Goal: Information Seeking & Learning: Learn about a topic

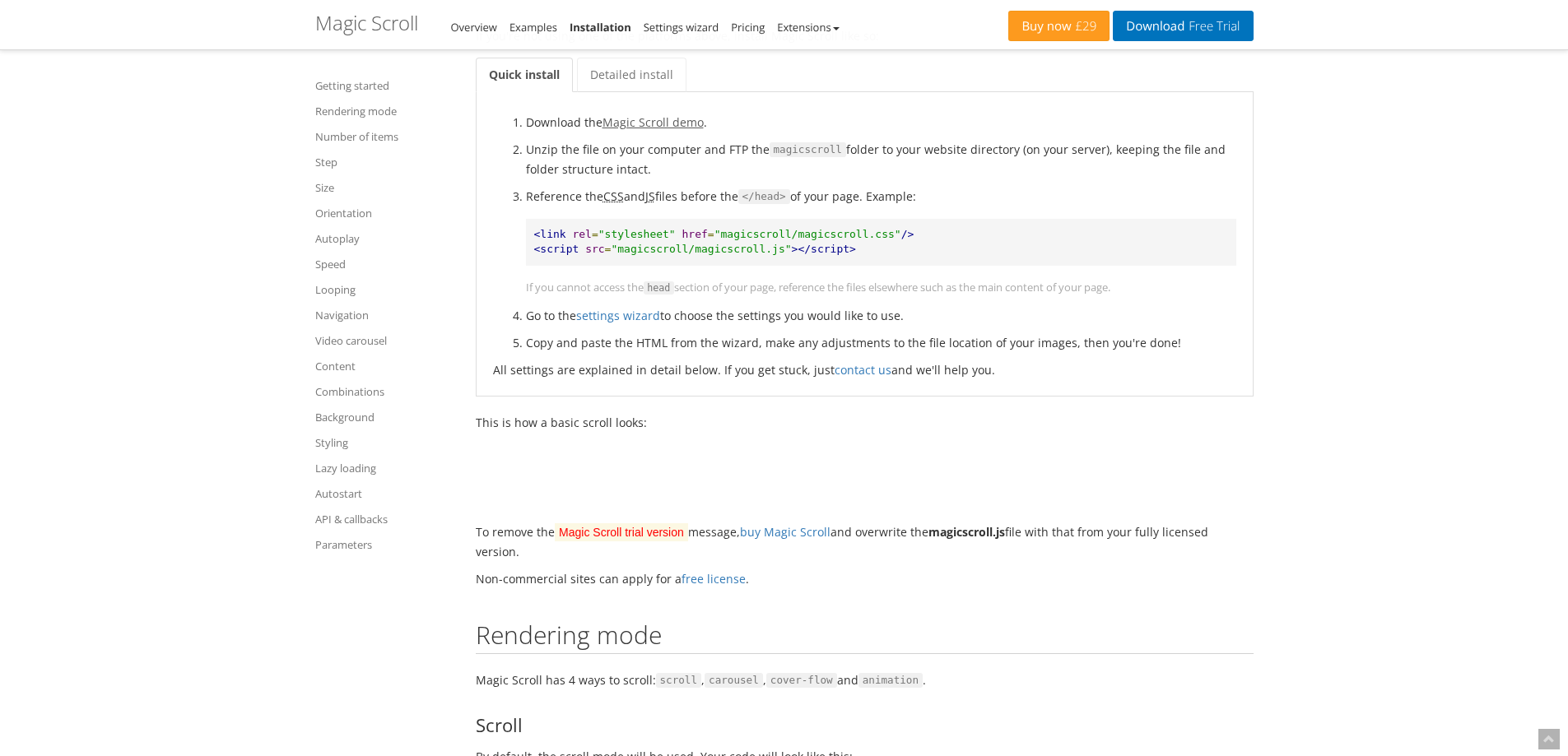
scroll to position [494, 0]
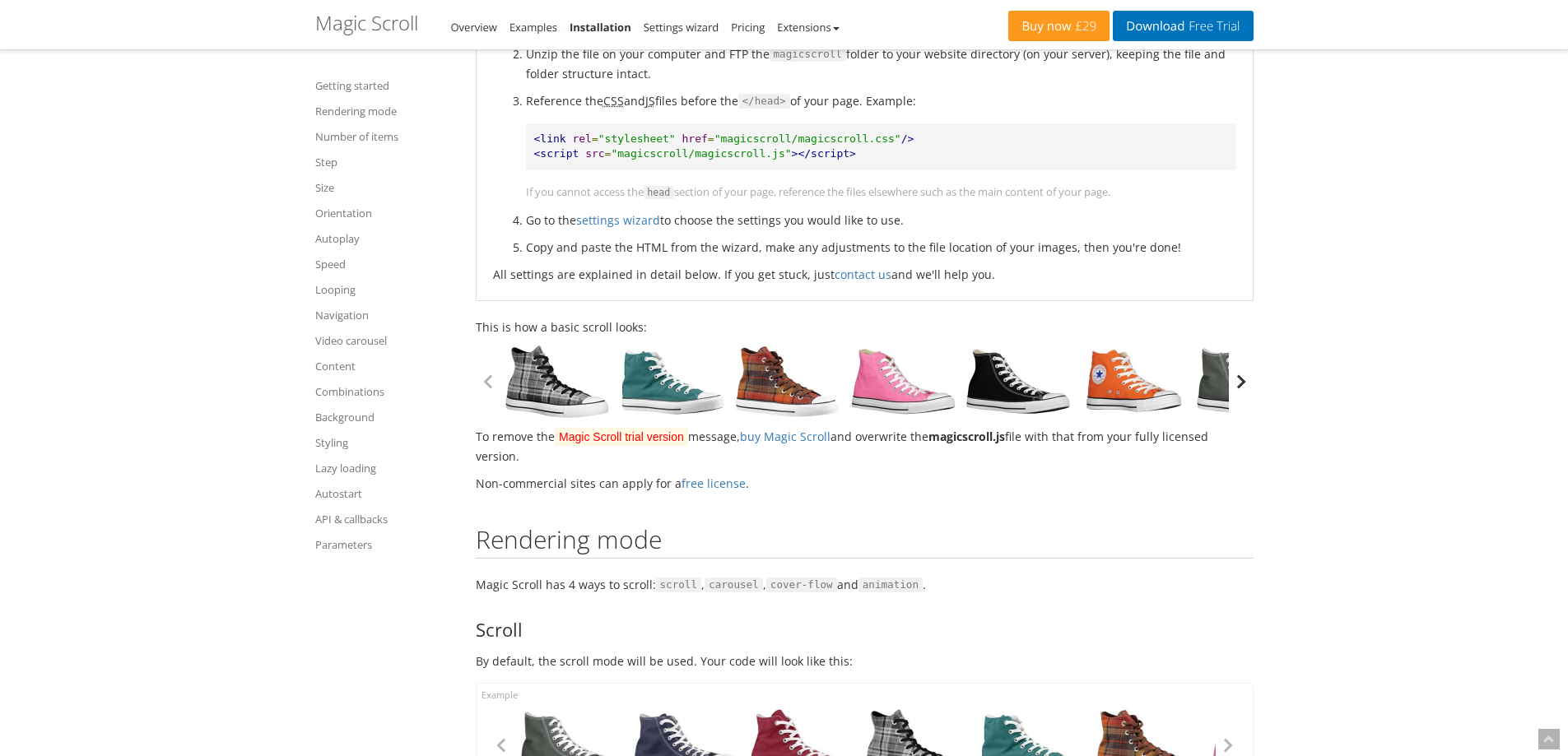
click at [1237, 387] on button "button" at bounding box center [1240, 381] width 25 height 25
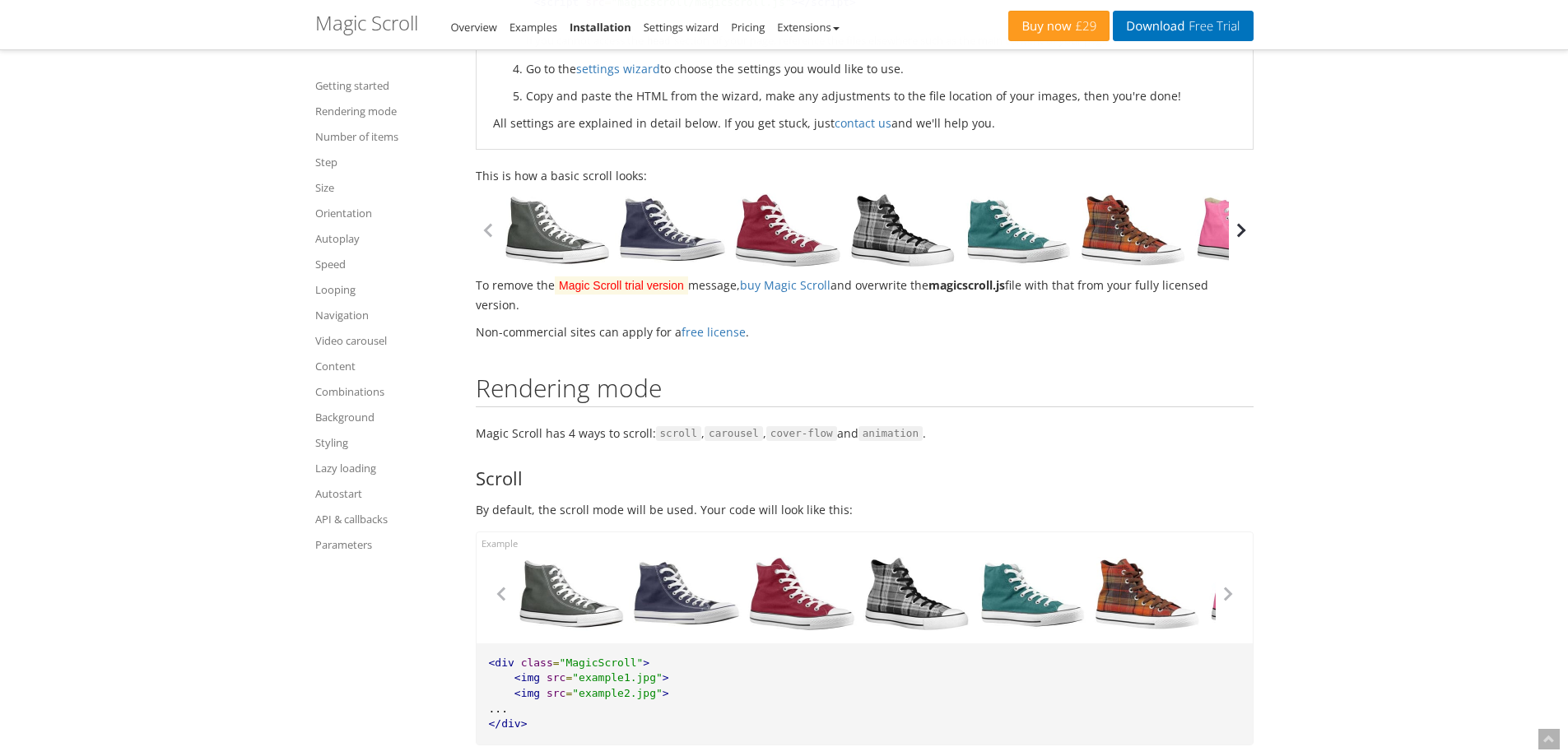
scroll to position [988, 0]
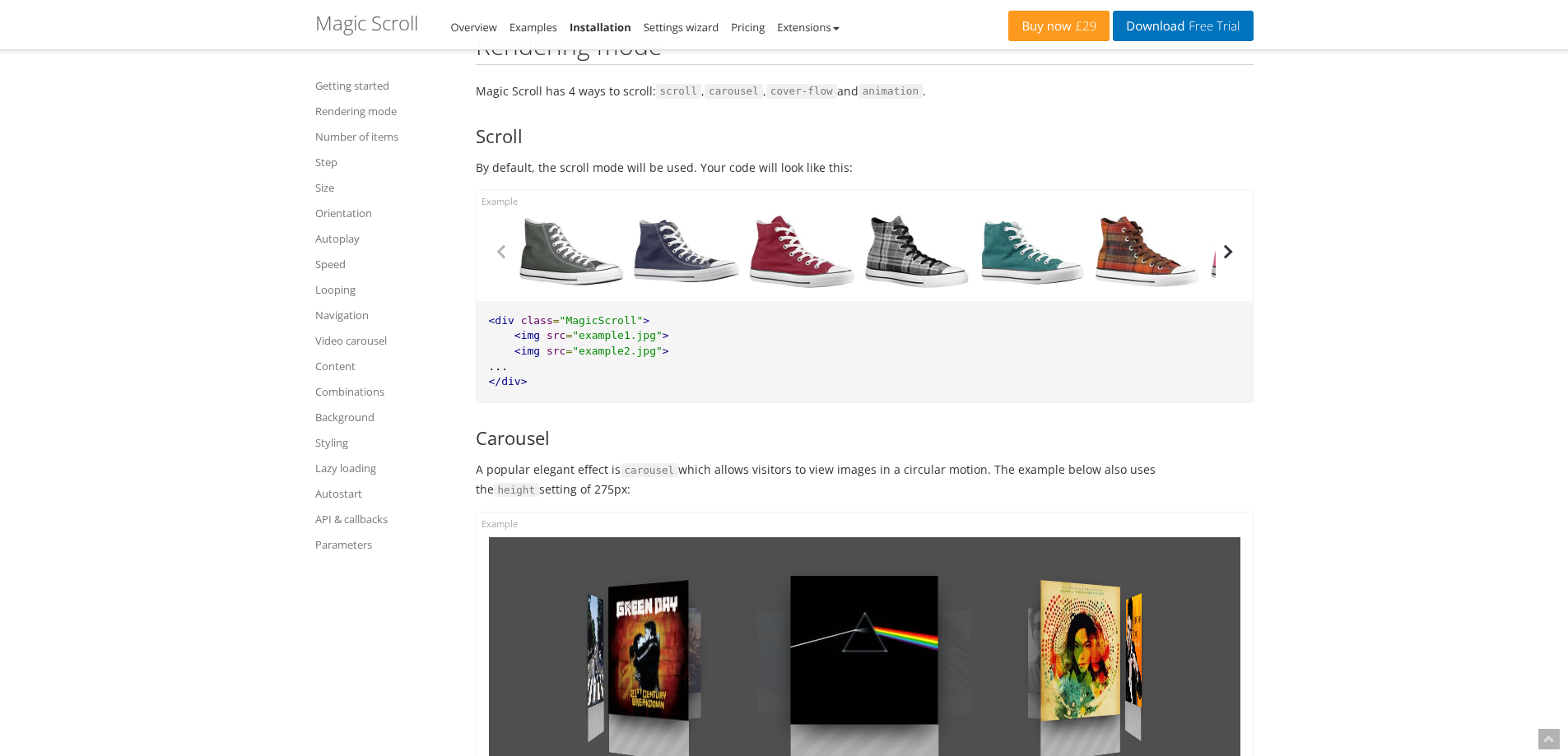
click at [1234, 252] on button "button" at bounding box center [1228, 251] width 25 height 25
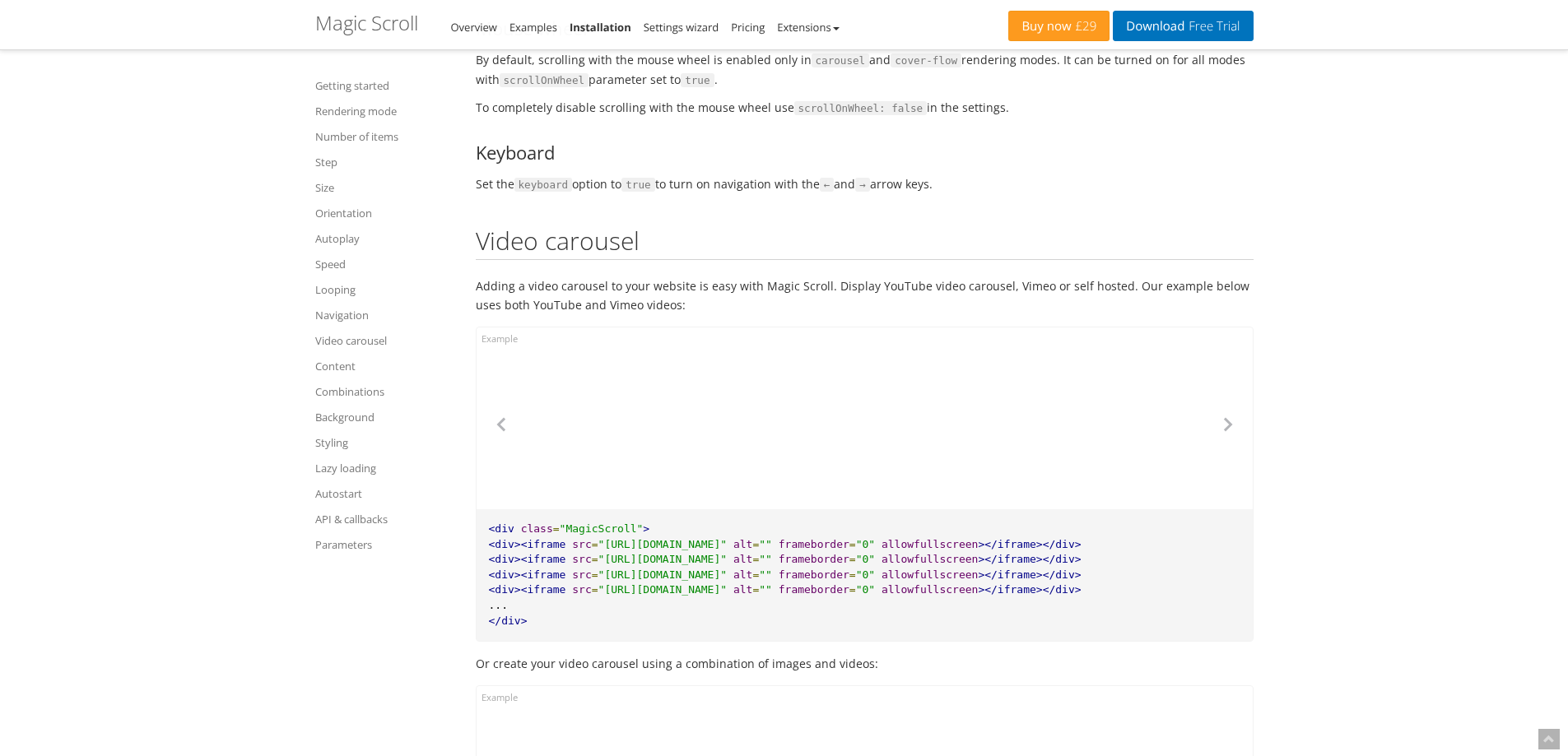
scroll to position [8147, 0]
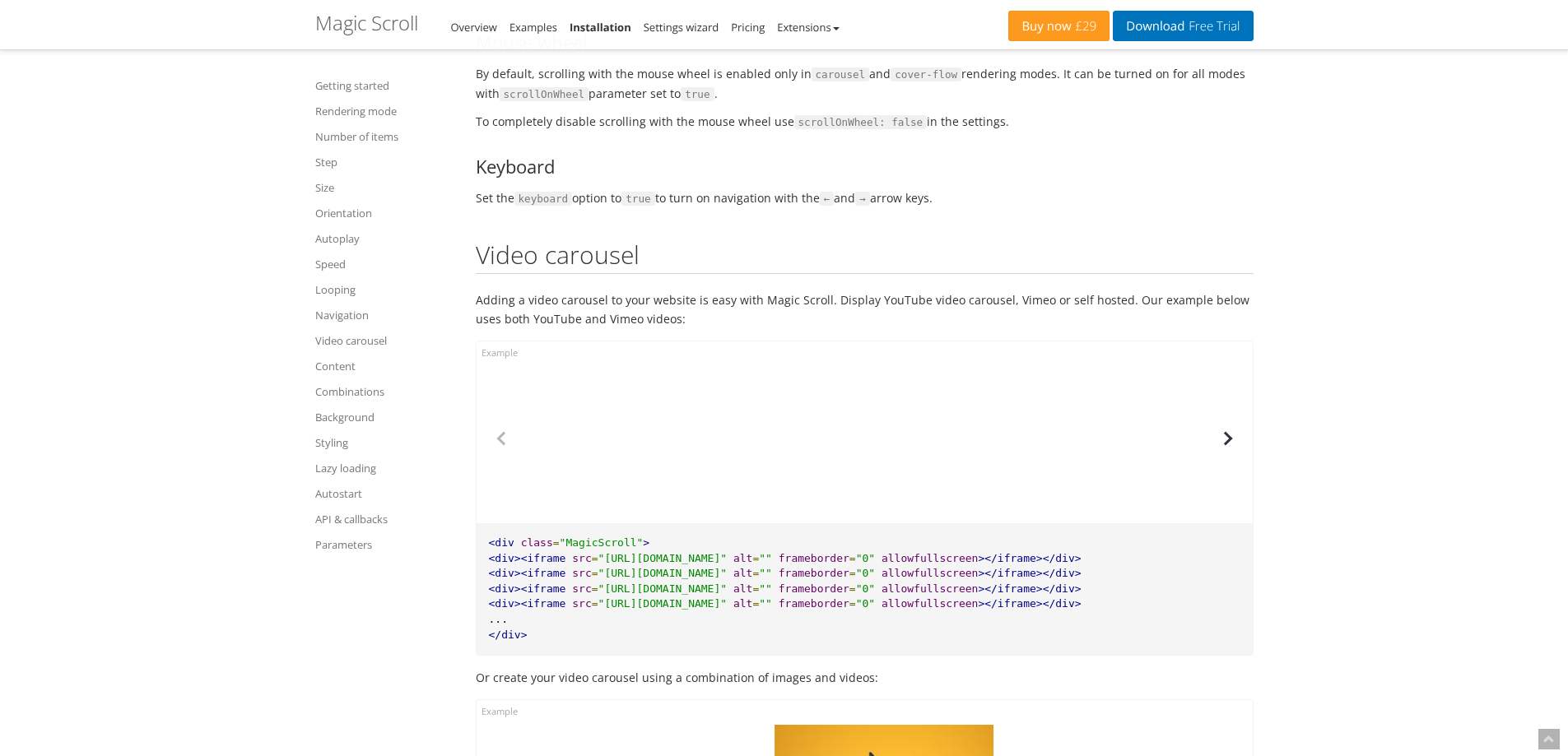
click at [1223, 437] on button "button" at bounding box center [1228, 438] width 25 height 25
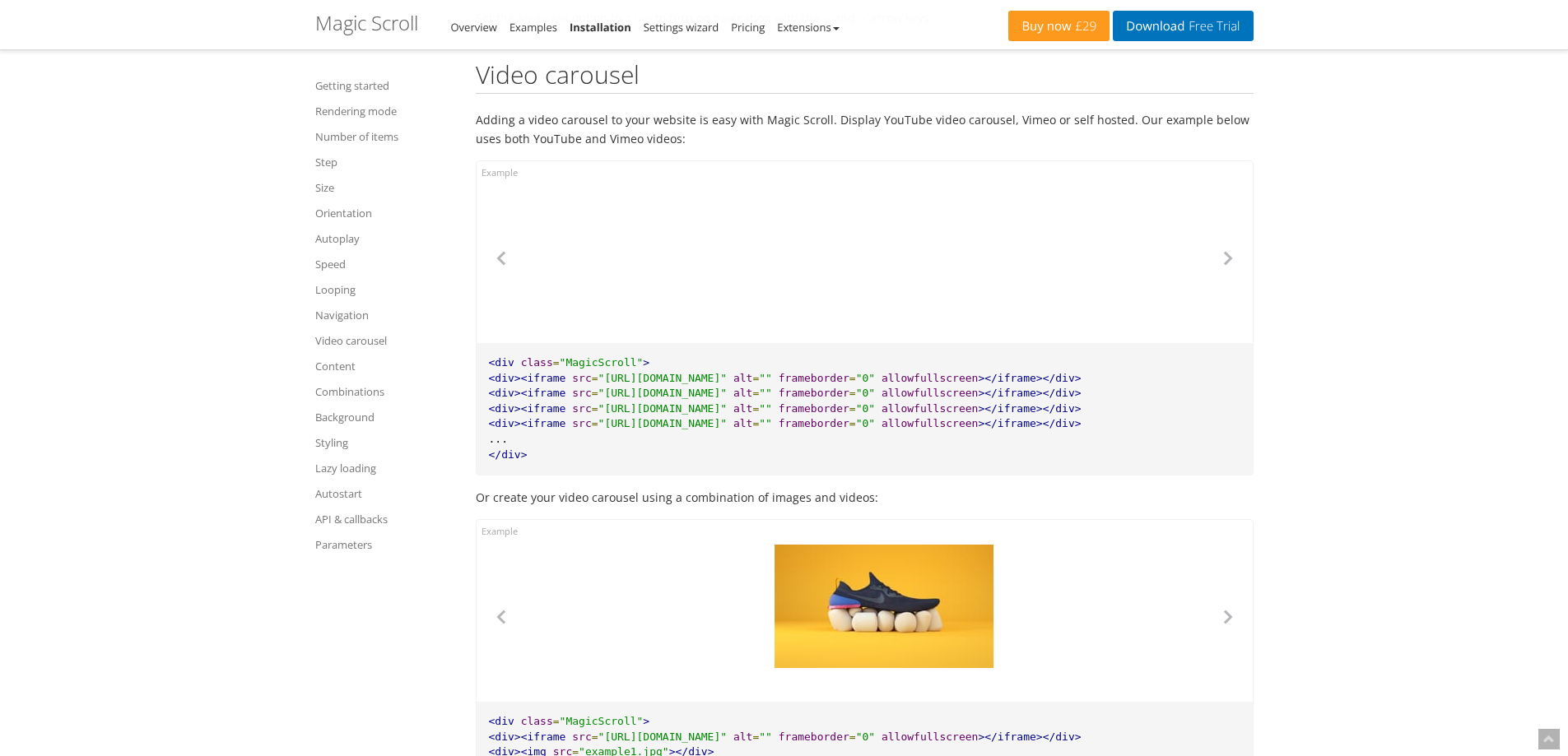
scroll to position [8641, 0]
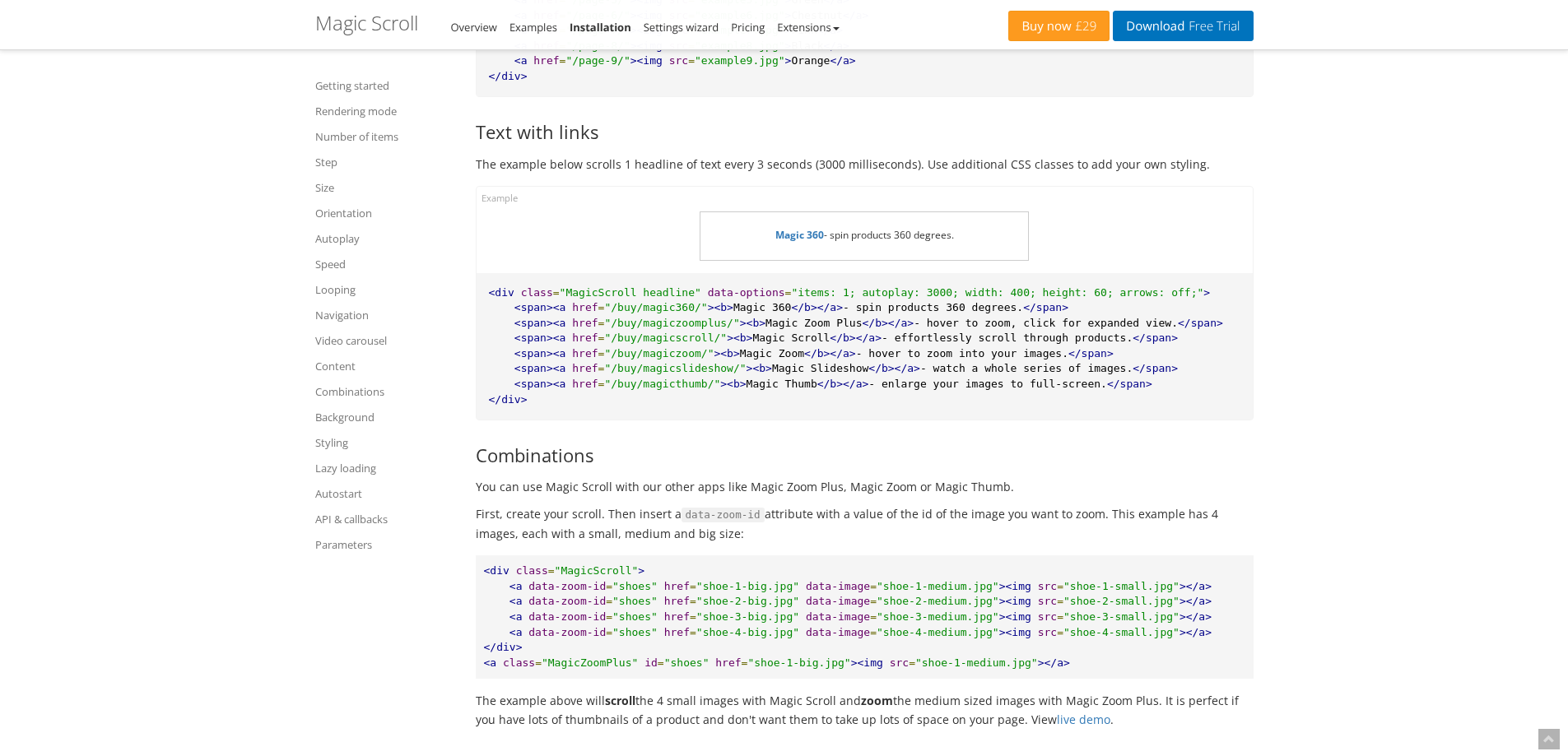
scroll to position [9546, 0]
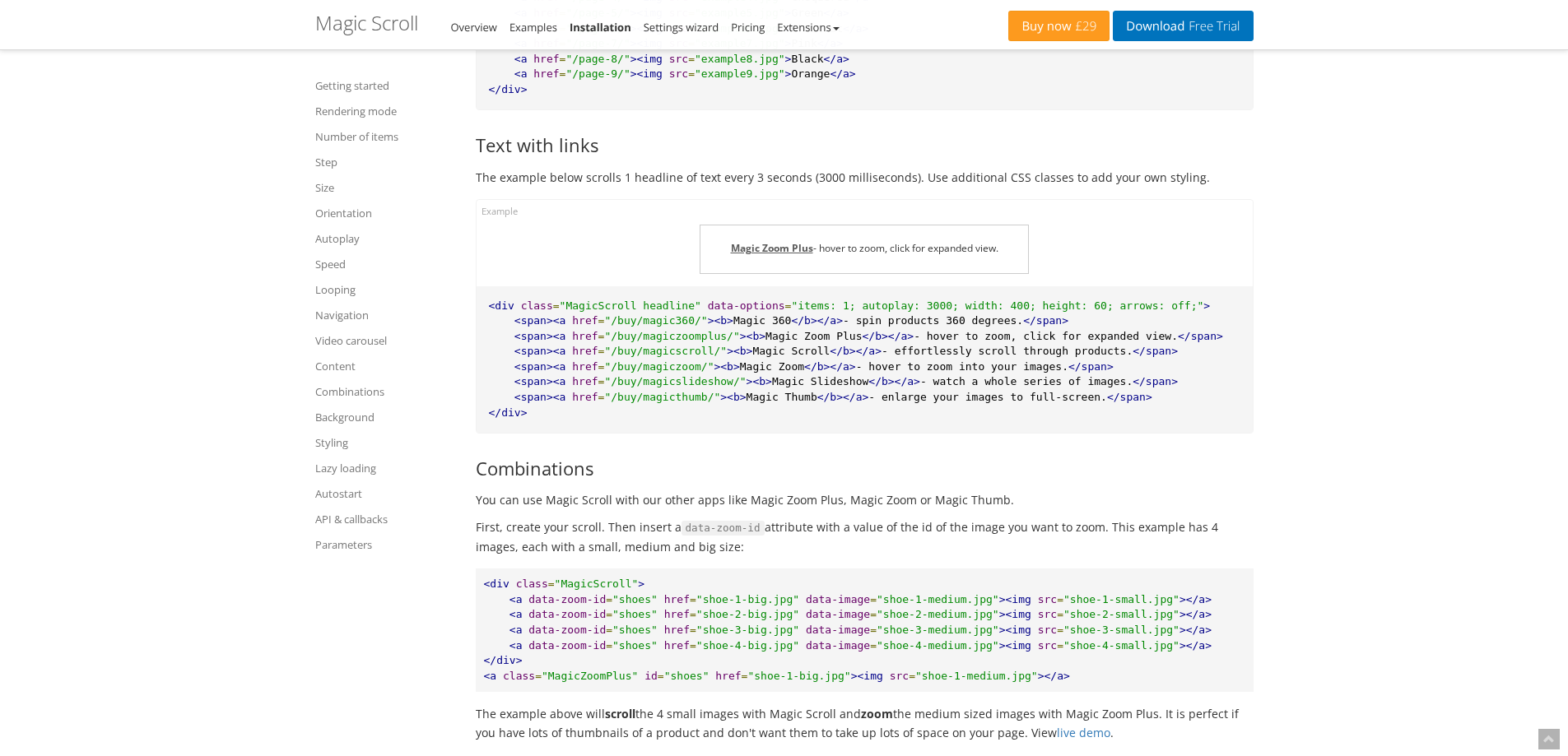
click at [794, 249] on strong "Magic Zoom Plus" at bounding box center [771, 248] width 83 height 14
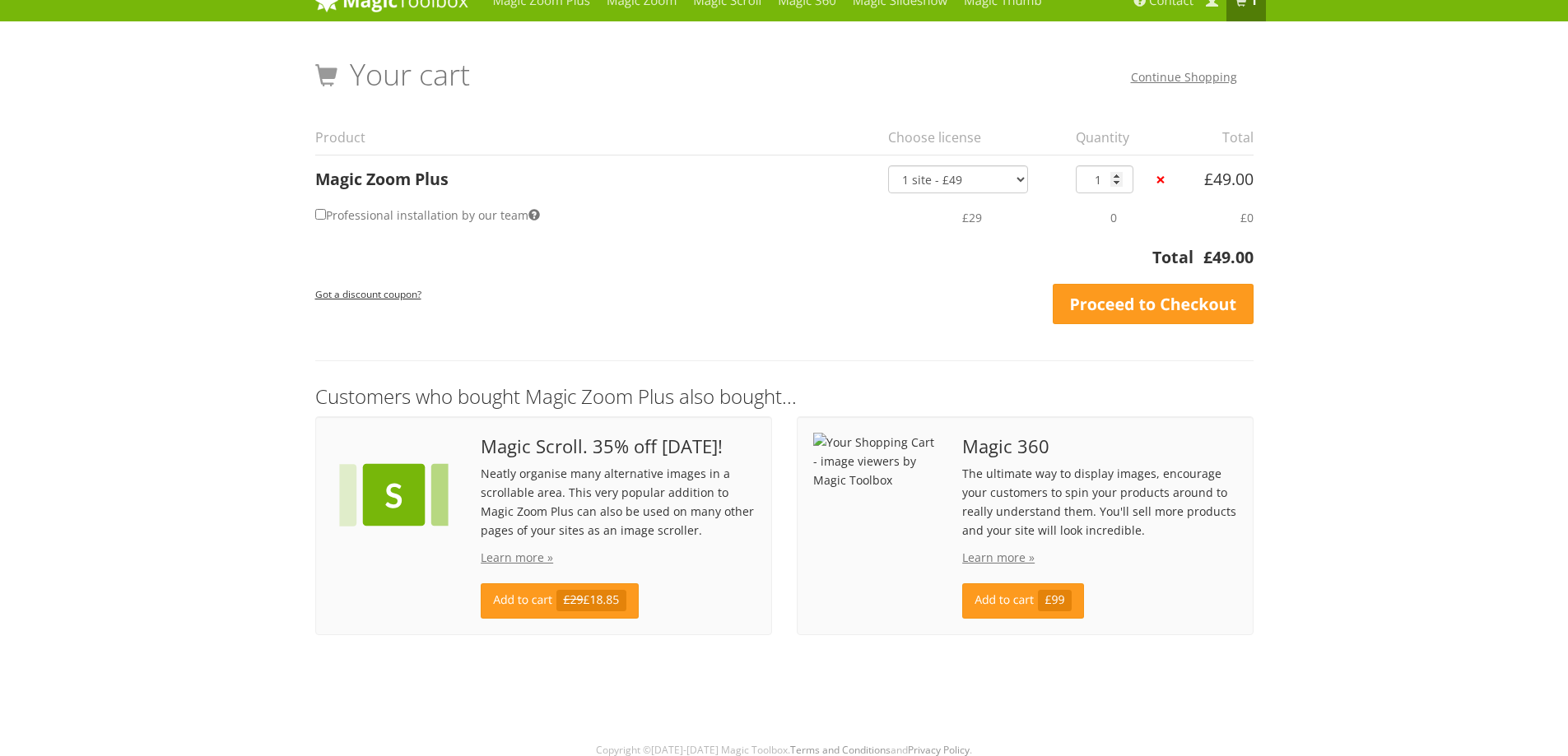
scroll to position [29, 0]
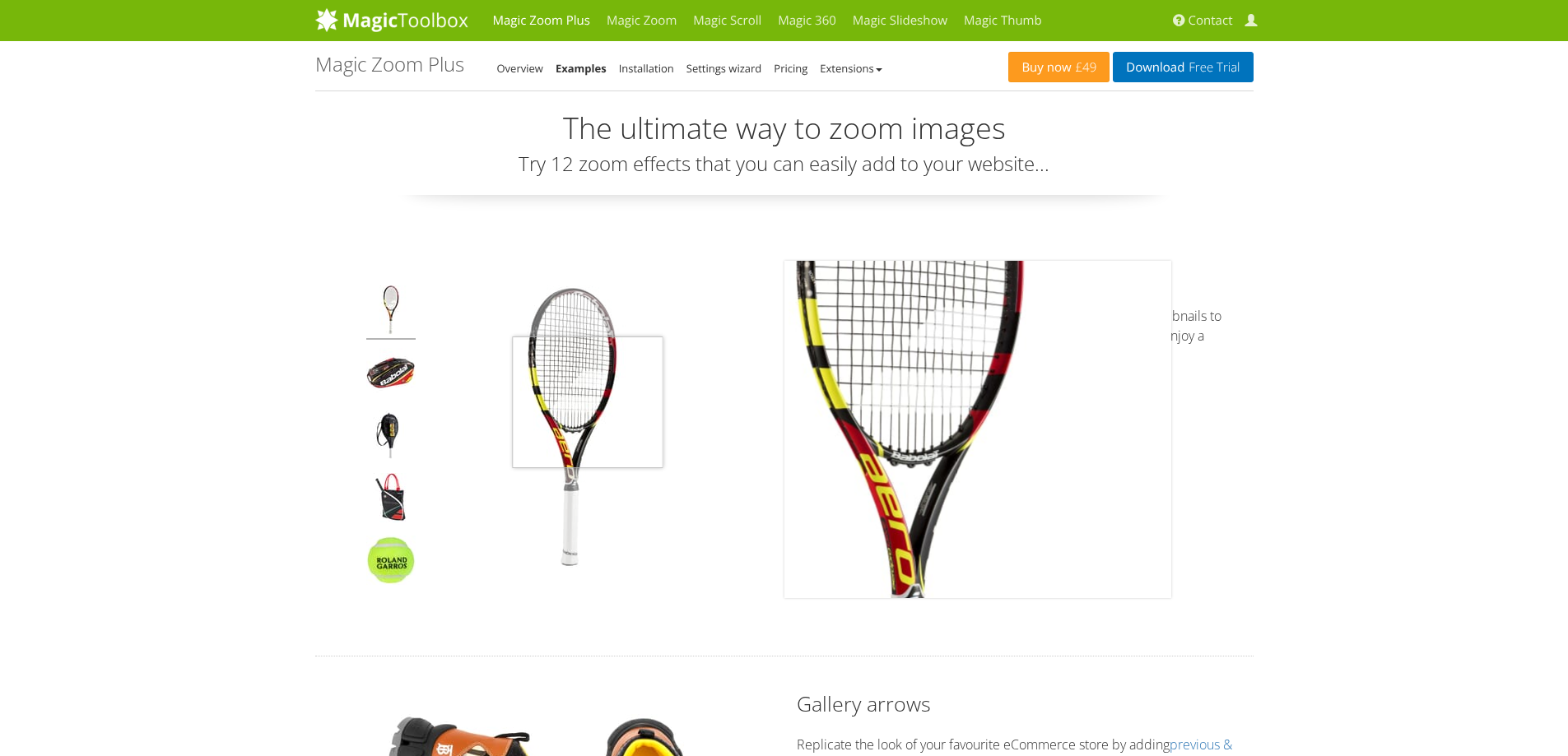
click at [583, 397] on img at bounding box center [572, 429] width 288 height 288
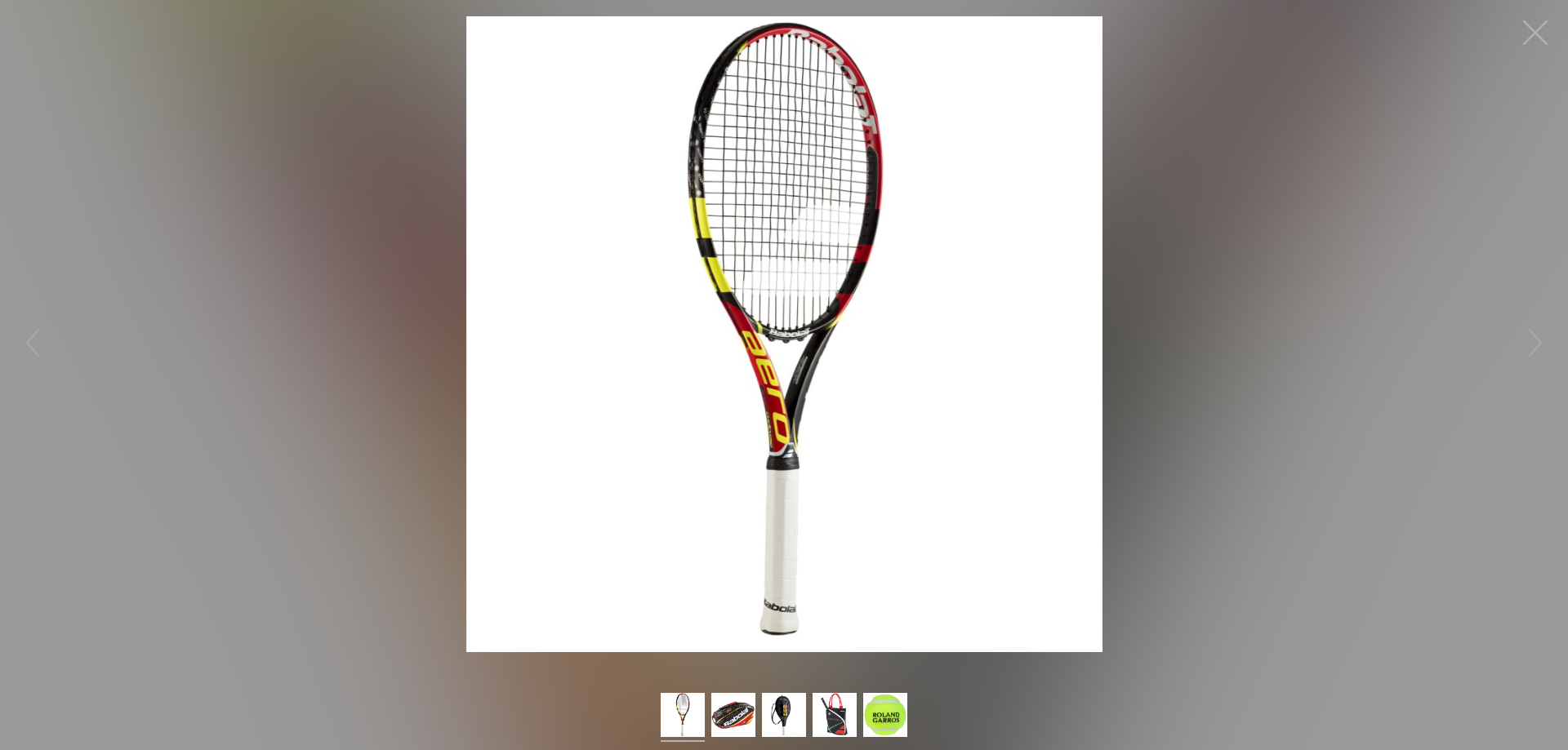
click at [1534, 23] on button "button" at bounding box center [1535, 33] width 49 height 49
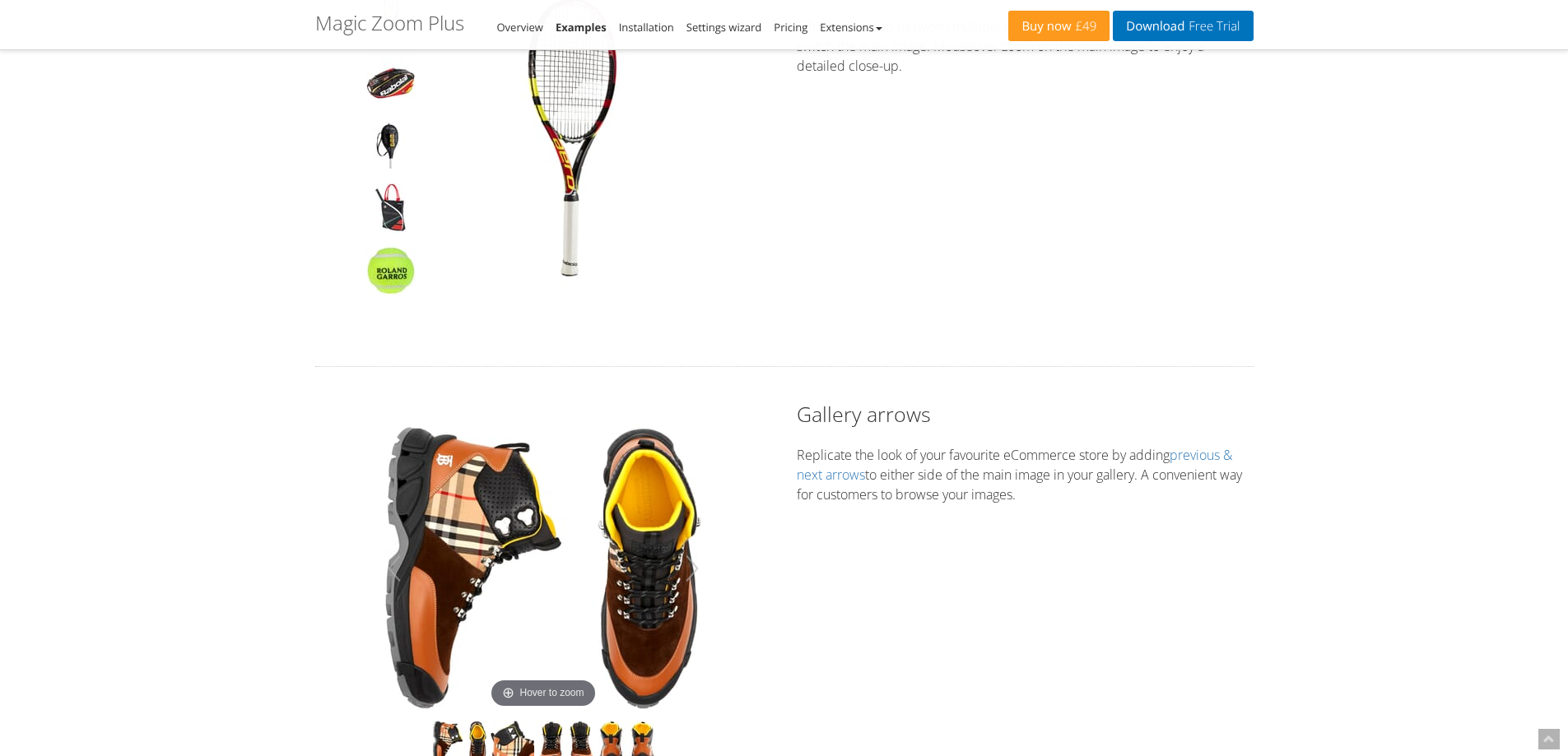
scroll to position [411, 0]
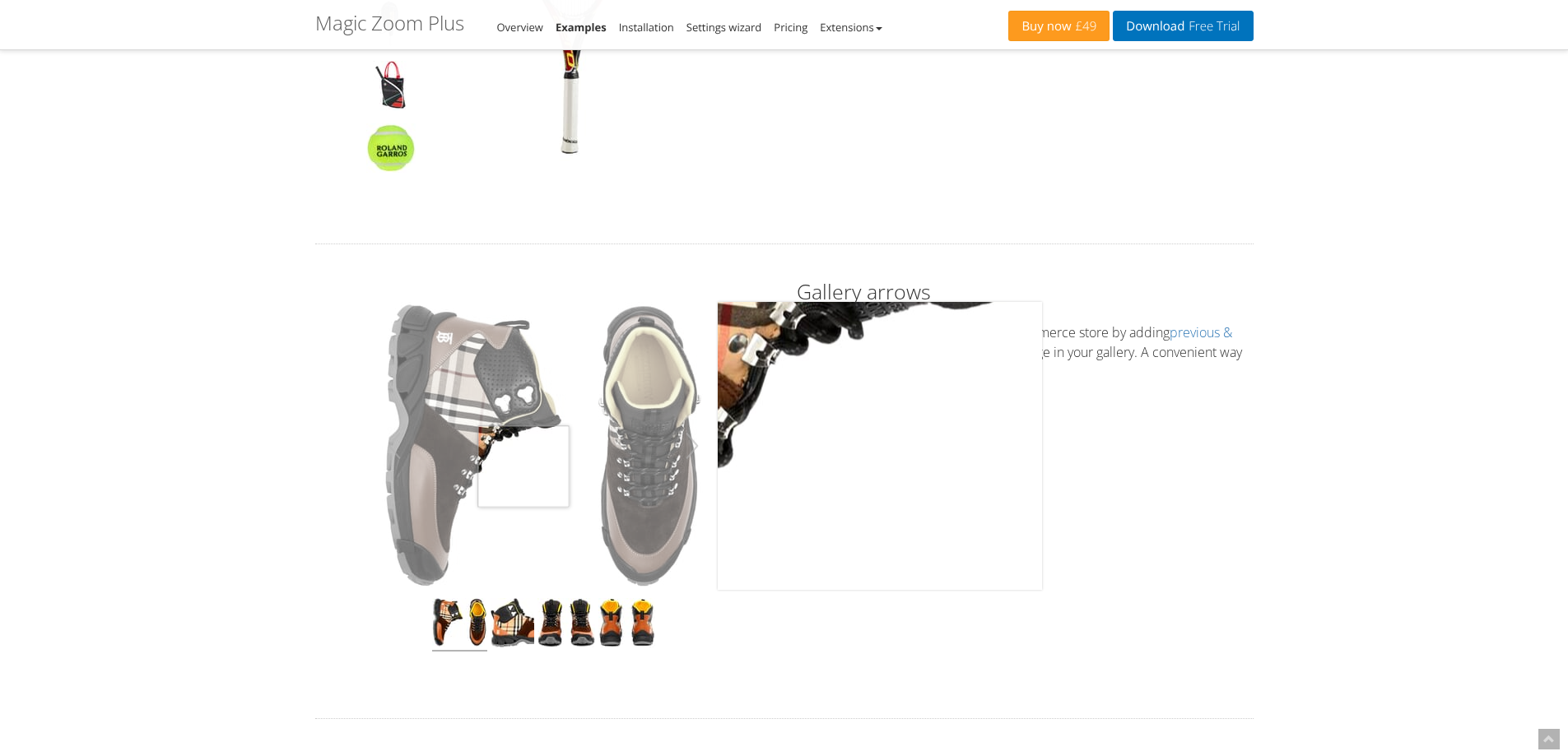
click at [524, 467] on img at bounding box center [543, 446] width 324 height 288
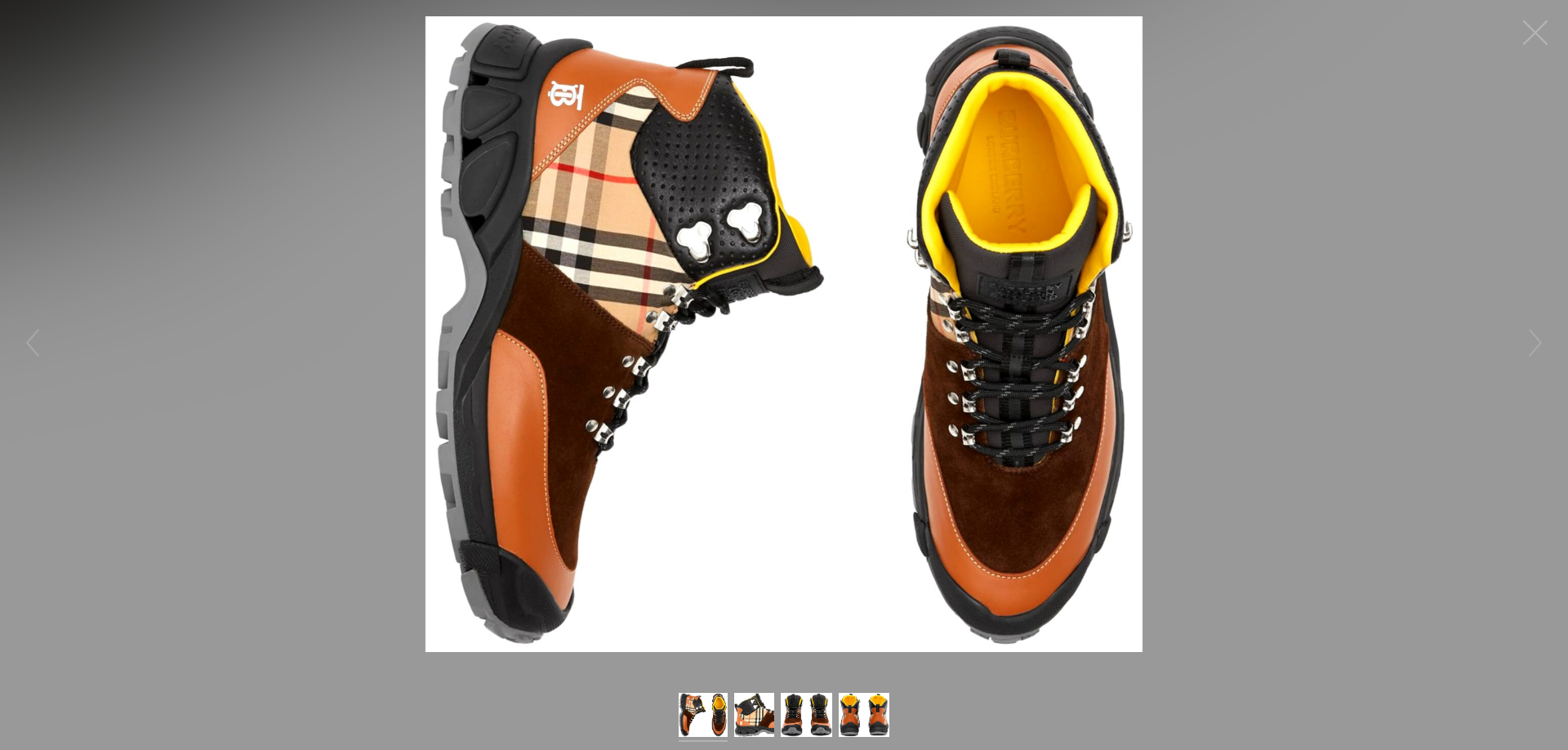
click at [1536, 25] on button "button" at bounding box center [1535, 33] width 49 height 49
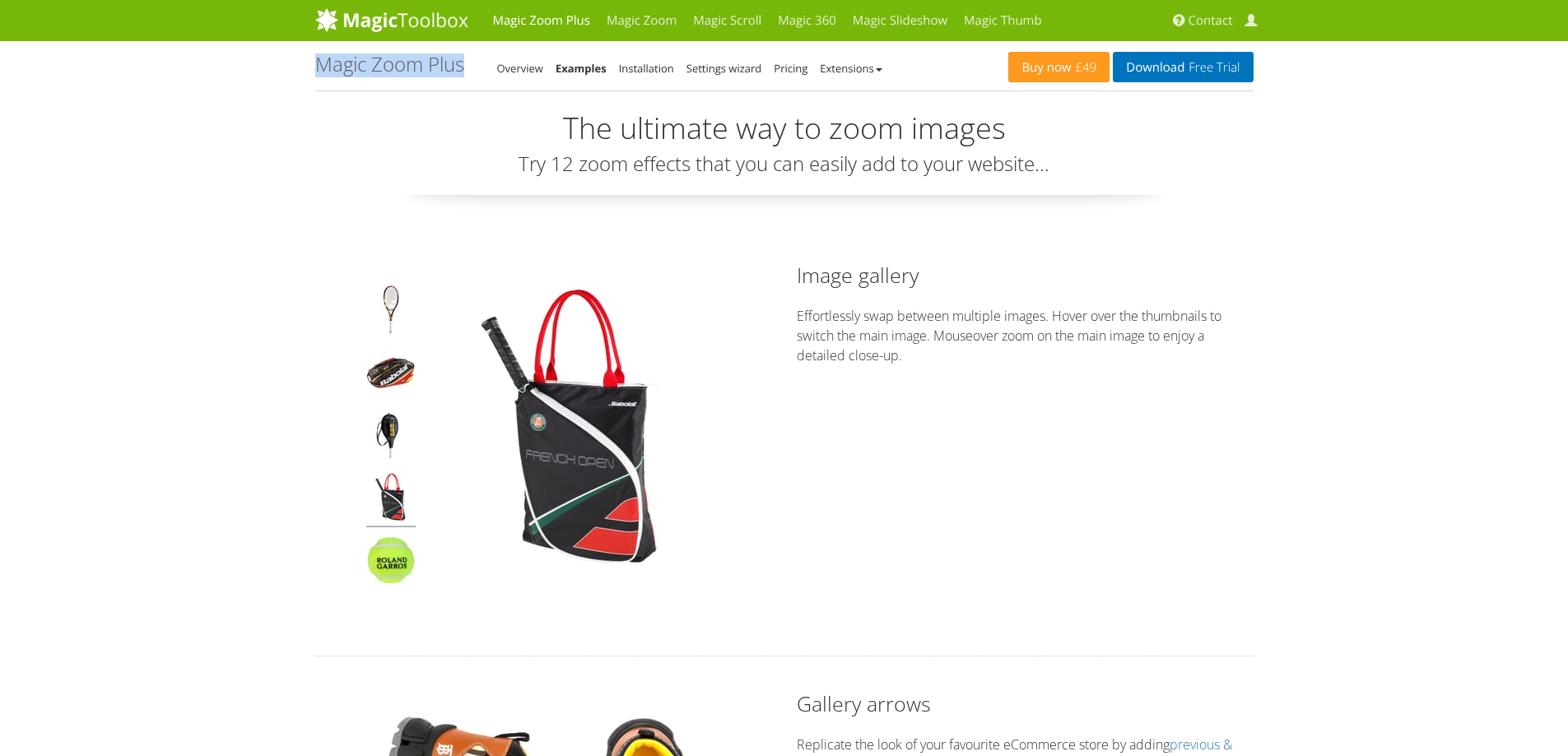
drag, startPoint x: 315, startPoint y: 62, endPoint x: 466, endPoint y: 66, distance: 151.1
click at [466, 66] on div "Magic Zoom Plus - Examples Overview Examples Installation Settings wizard Prici…" at bounding box center [661, 66] width 694 height 25
copy h1 "Magic Zoom Plus - Examples"
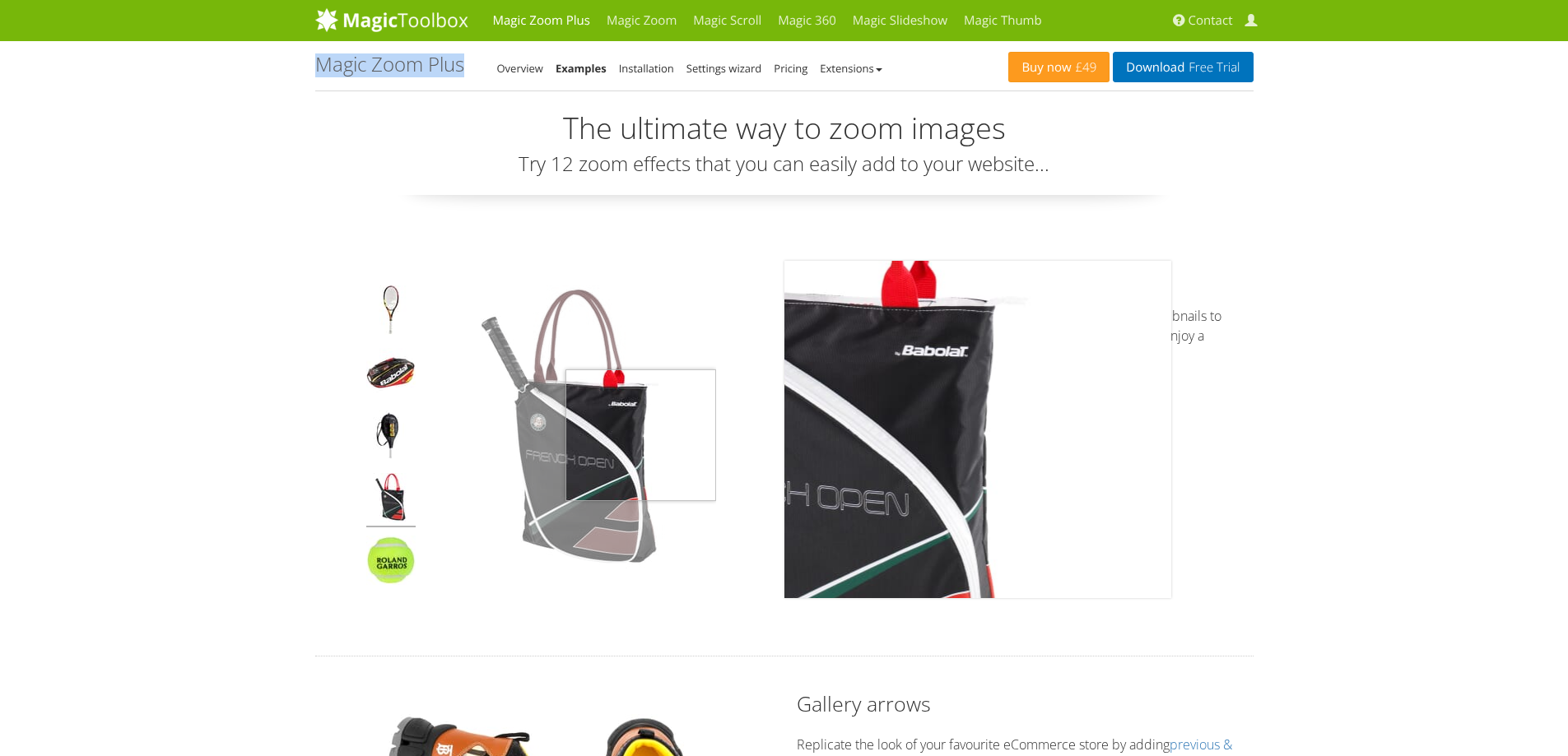
click at [641, 435] on img at bounding box center [572, 429] width 288 height 288
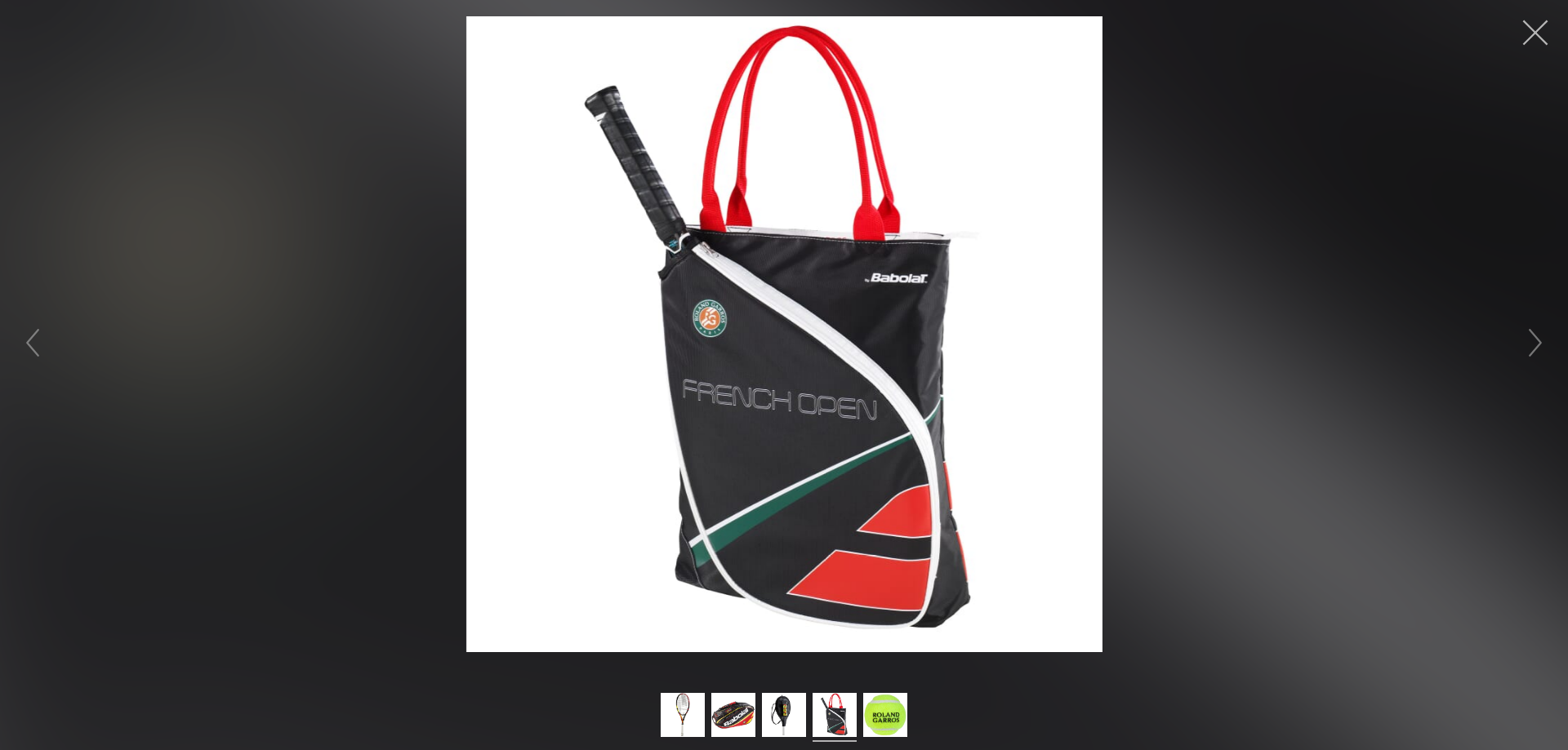
click at [1532, 29] on button "button" at bounding box center [1535, 33] width 49 height 49
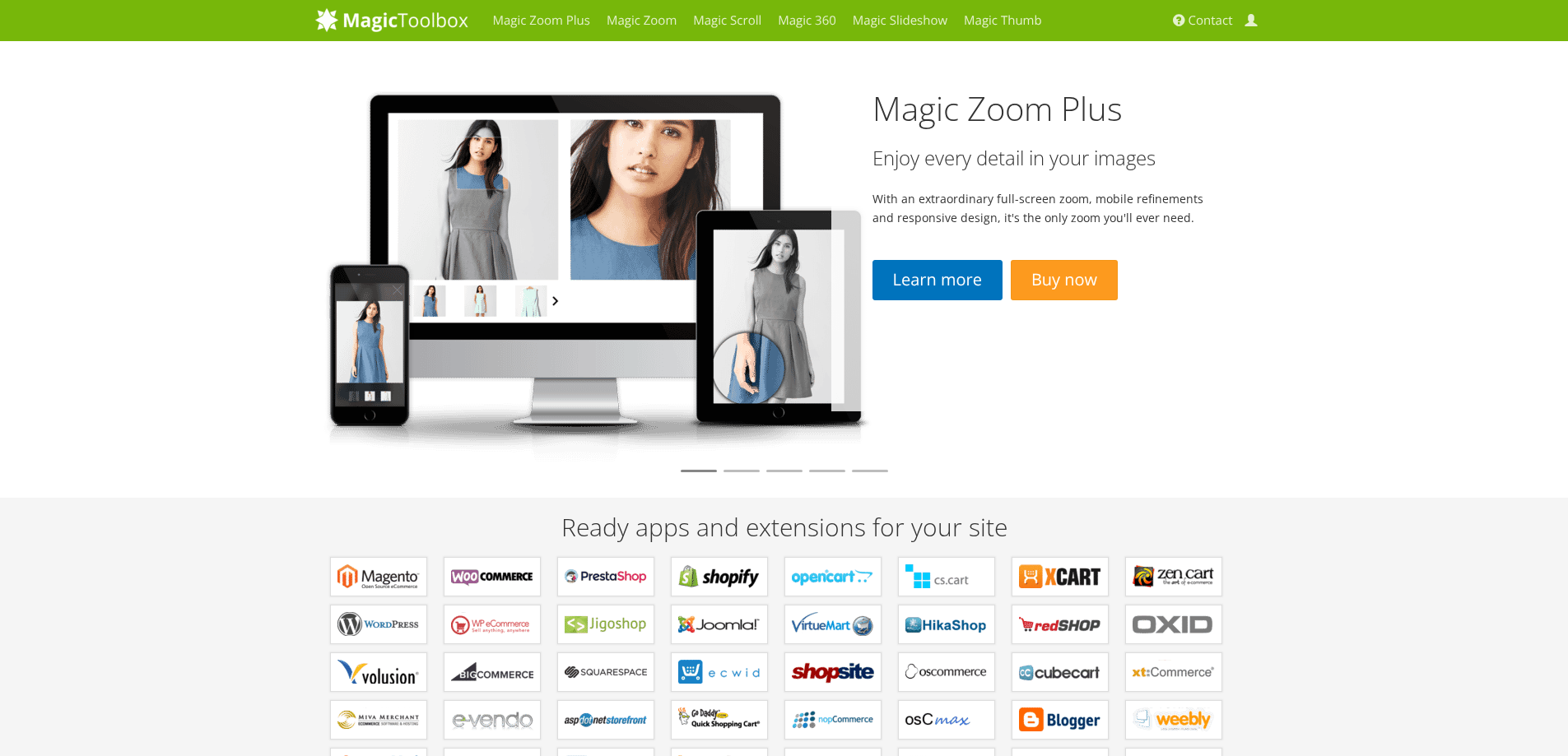
click at [558, 301] on img at bounding box center [593, 270] width 558 height 384
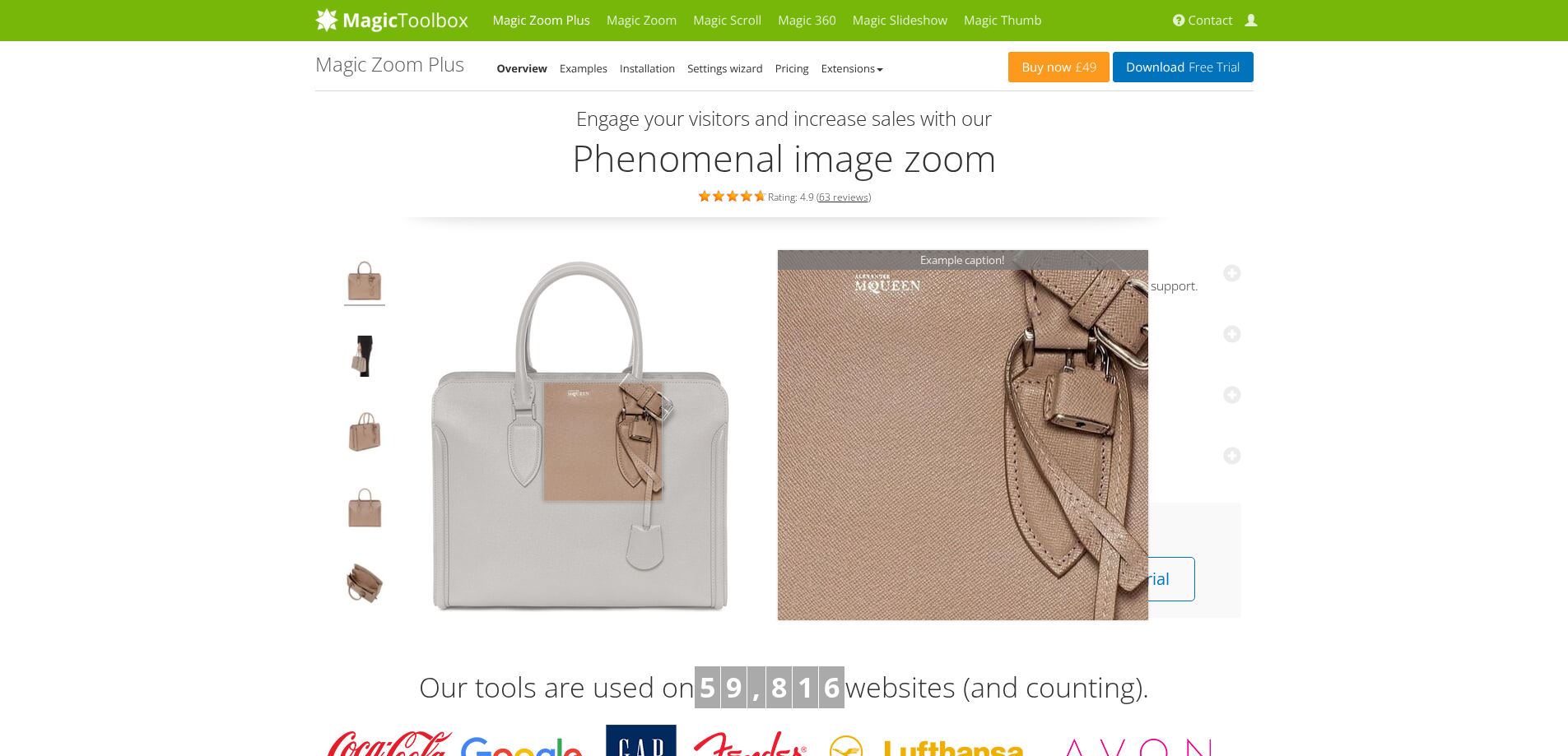
click at [603, 442] on img at bounding box center [580, 435] width 370 height 370
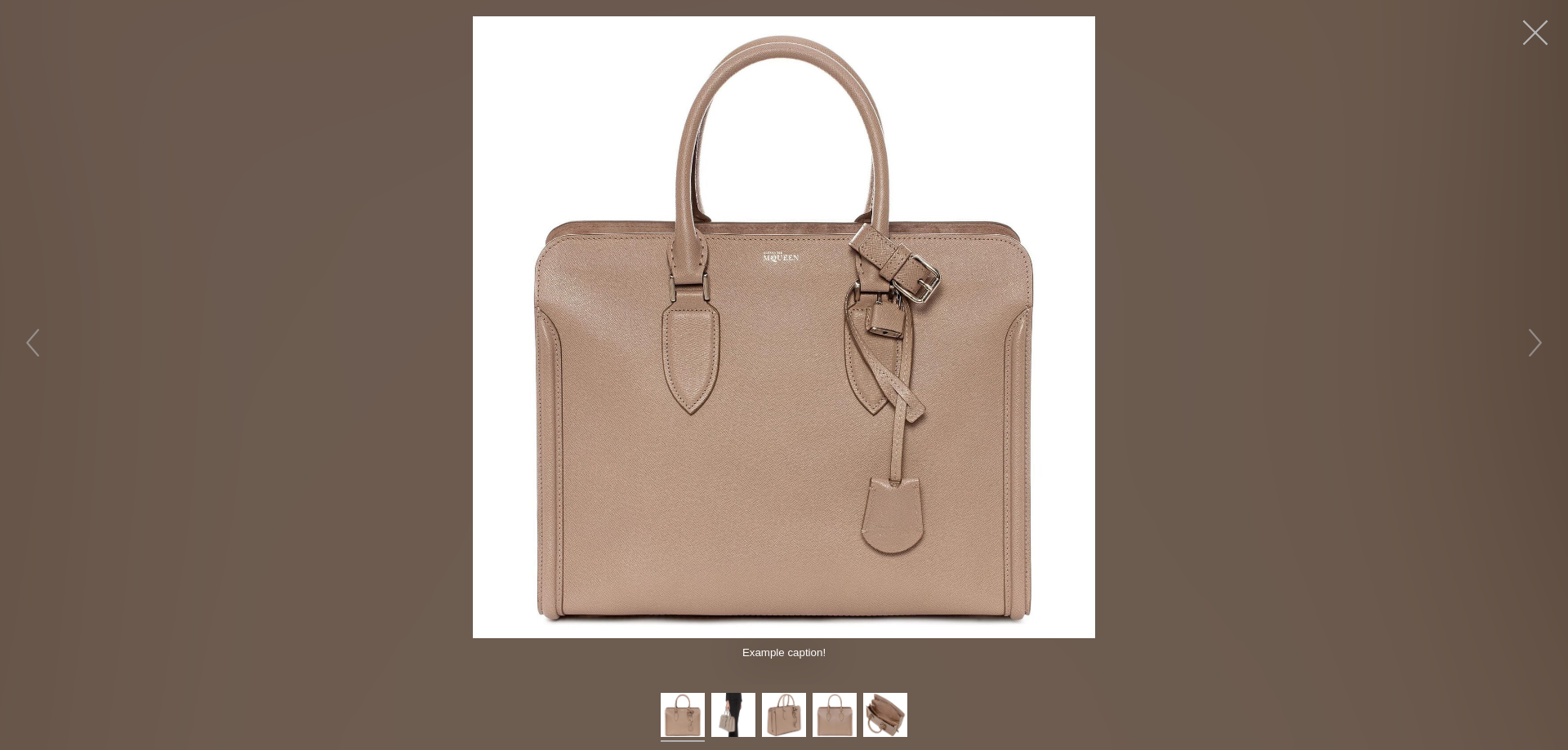
click at [1540, 30] on button "button" at bounding box center [1535, 33] width 49 height 49
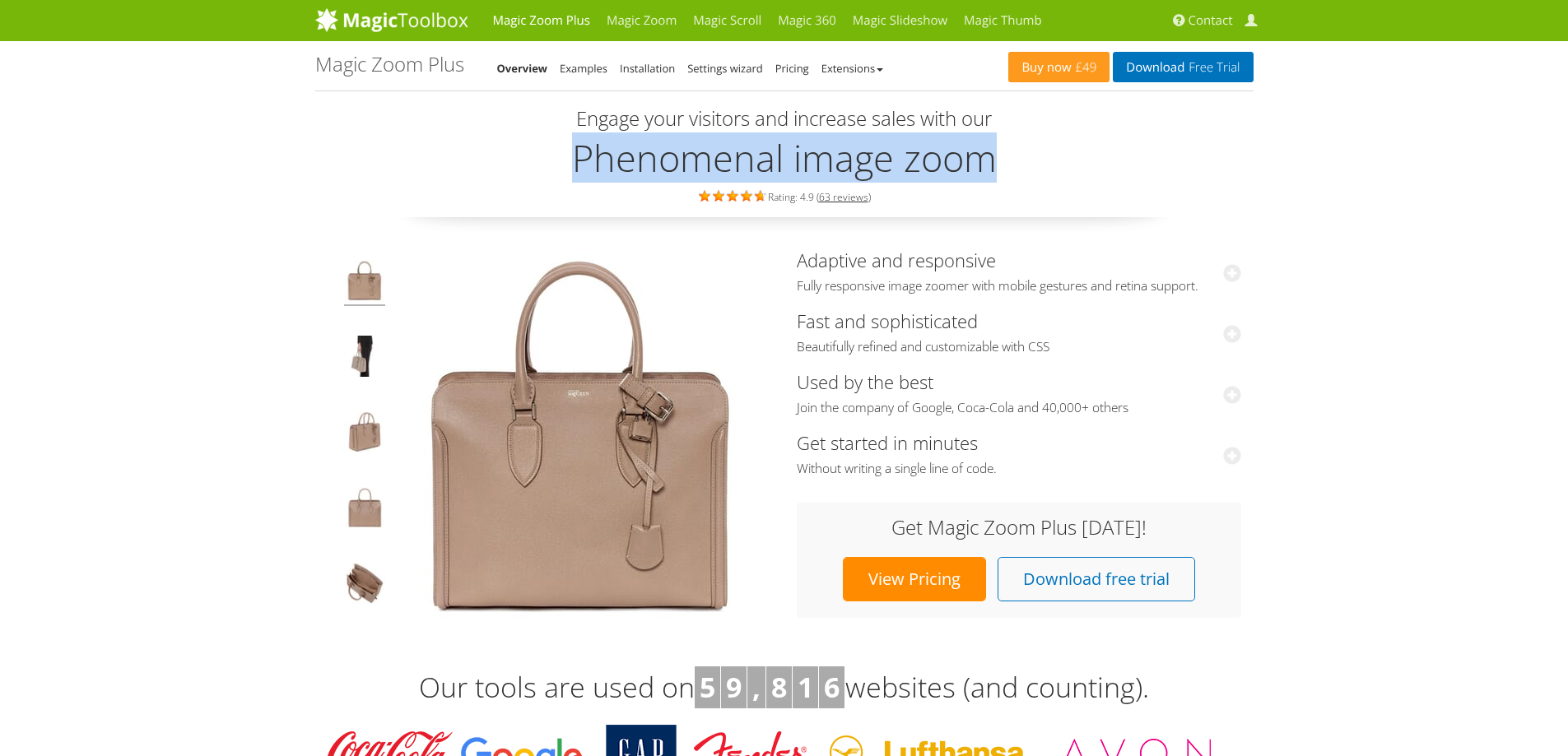
drag, startPoint x: 579, startPoint y: 156, endPoint x: 1002, endPoint y: 155, distance: 423.0
click at [1002, 155] on h2 "Phenomenal image zoom" at bounding box center [784, 158] width 938 height 41
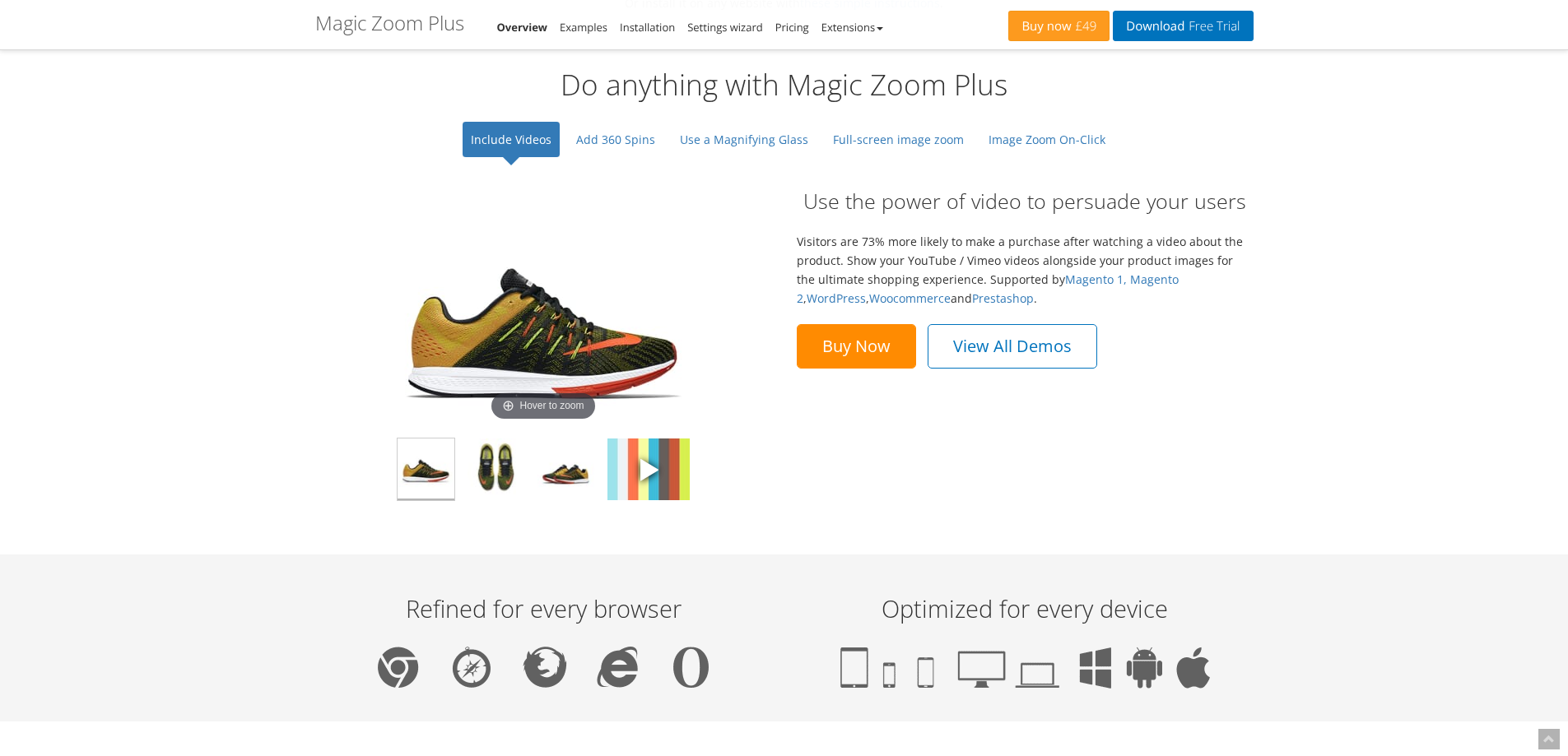
scroll to position [1152, 0]
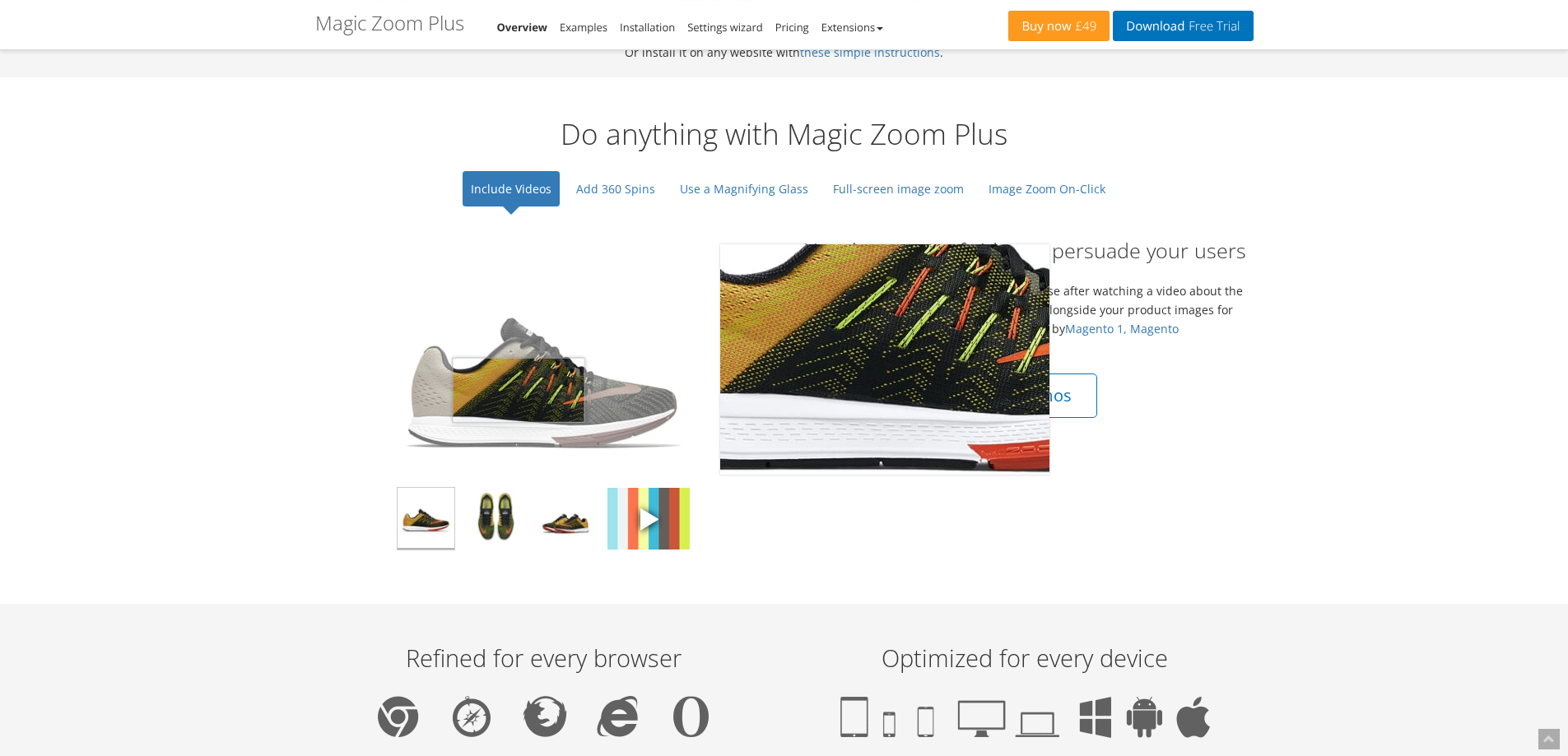
click at [518, 390] on img at bounding box center [543, 359] width 329 height 231
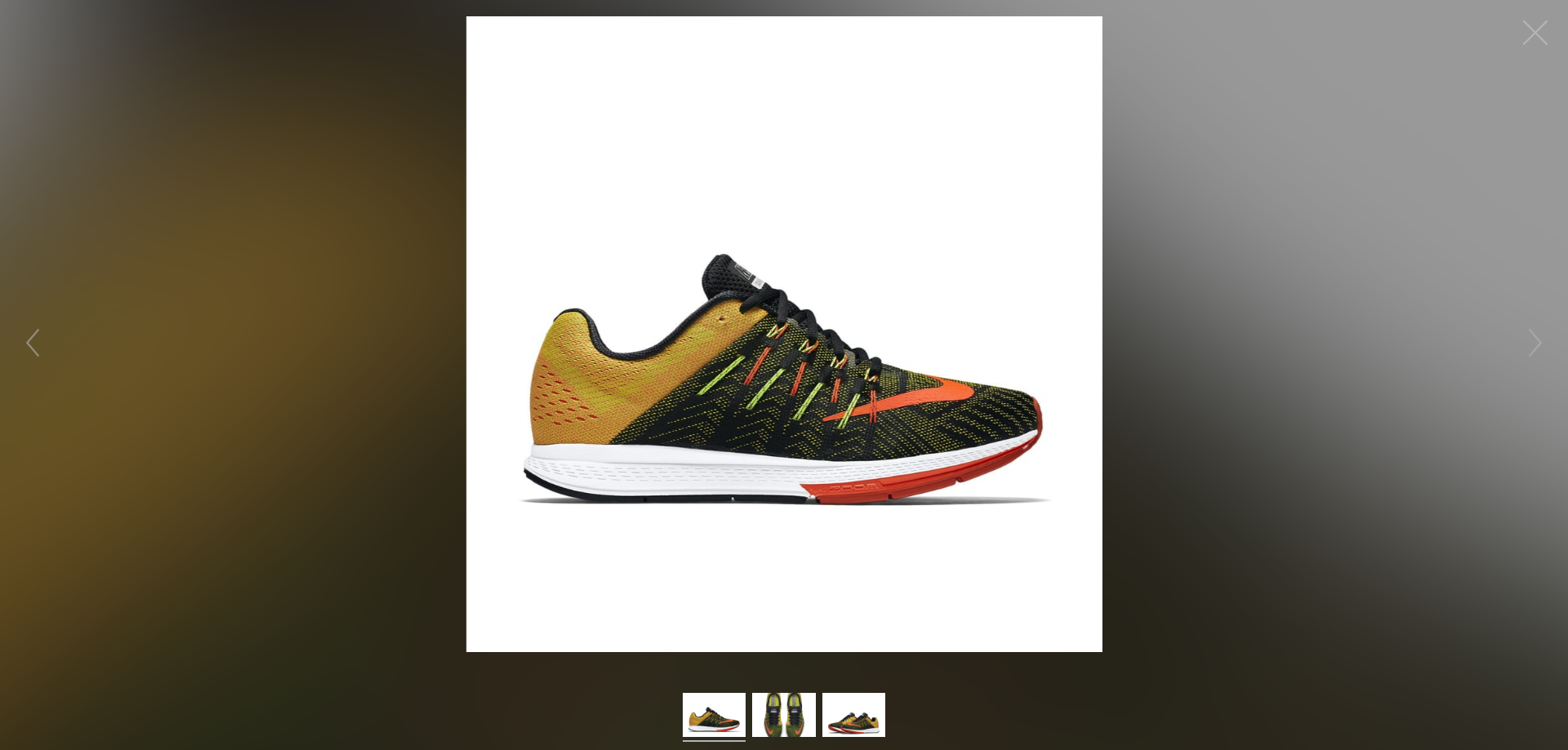
click at [1540, 24] on button "button" at bounding box center [1535, 33] width 49 height 49
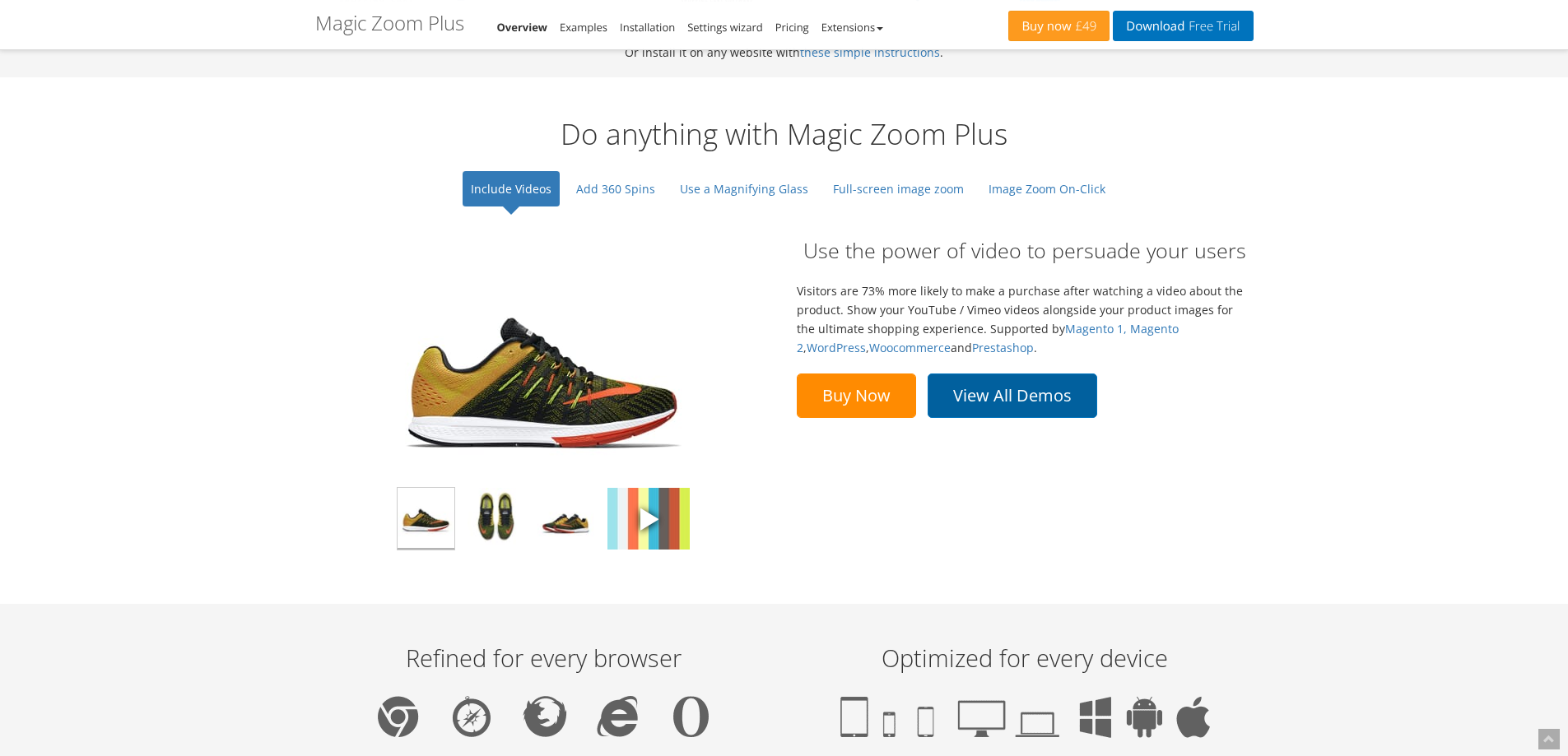
click at [1021, 394] on link "View All Demos" at bounding box center [1011, 396] width 169 height 44
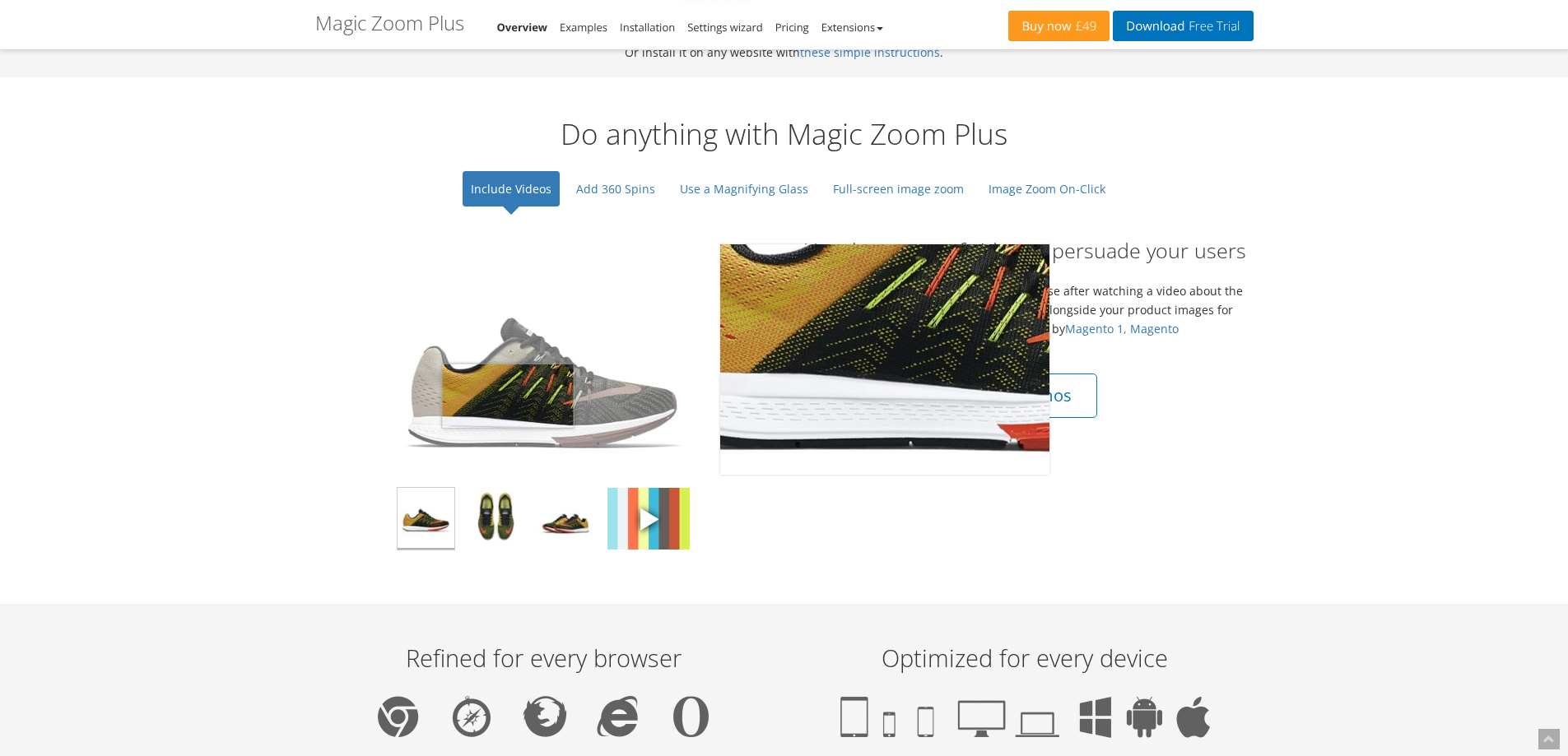
click at [507, 396] on img at bounding box center [543, 359] width 329 height 231
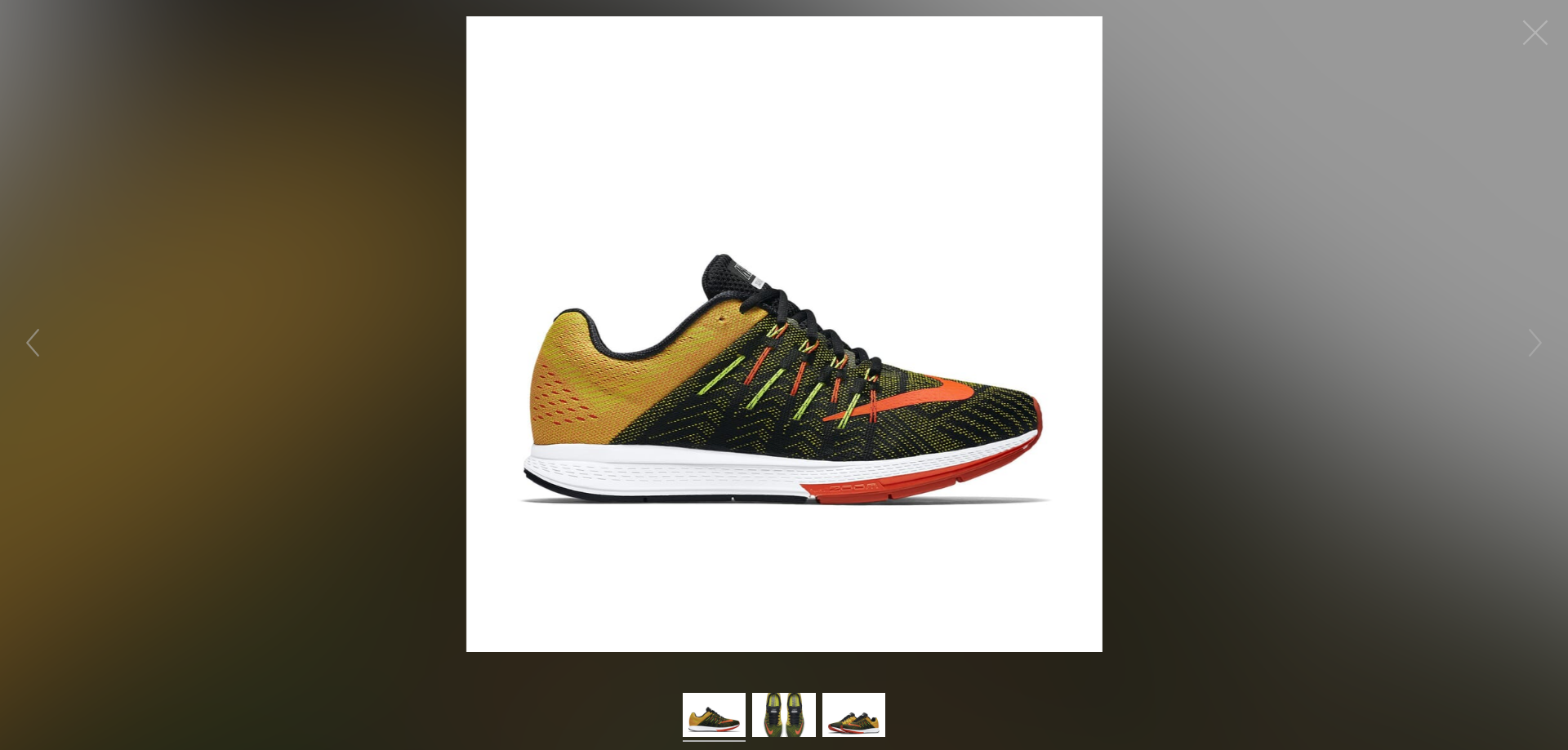
click at [1540, 25] on button "button" at bounding box center [1535, 33] width 49 height 49
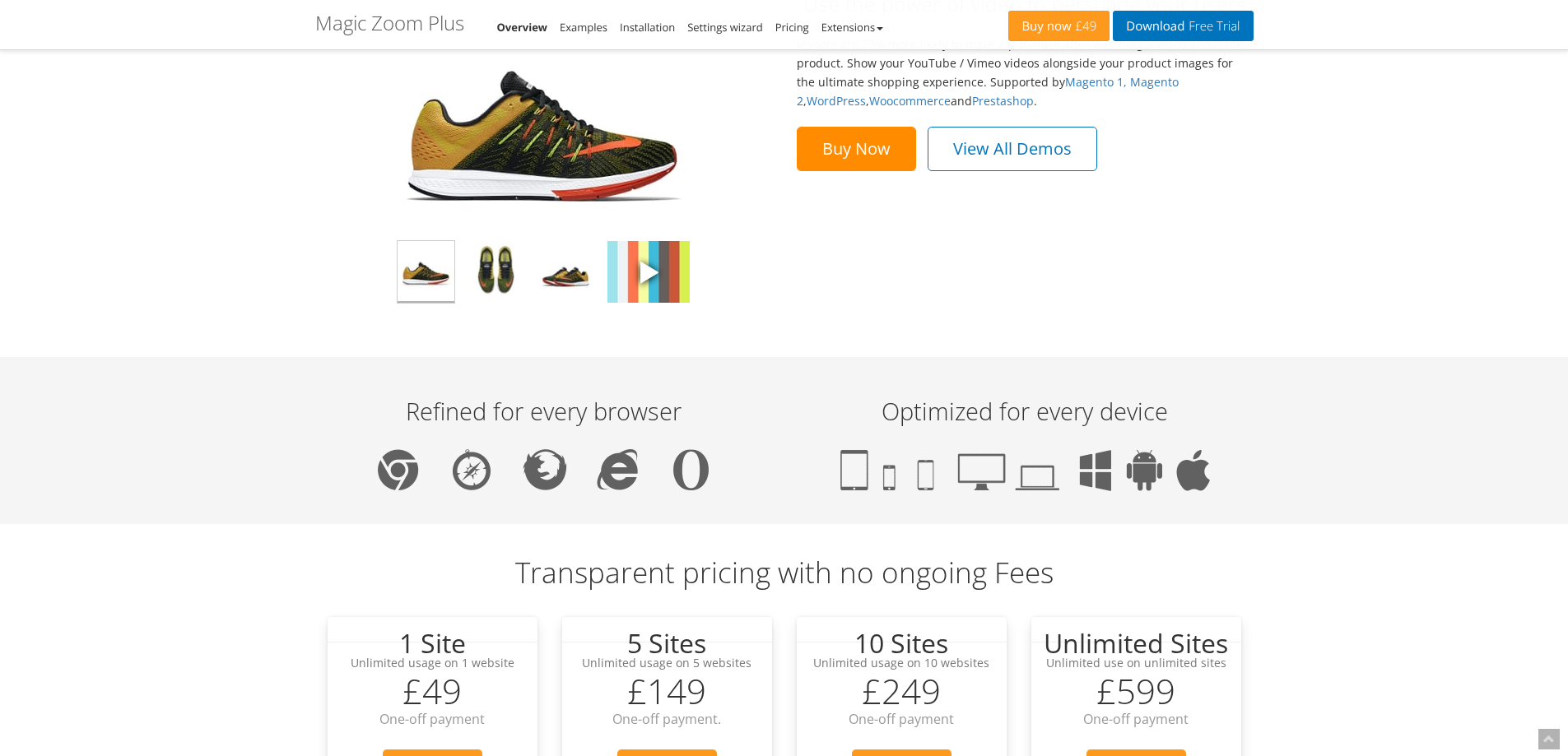
scroll to position [1317, 0]
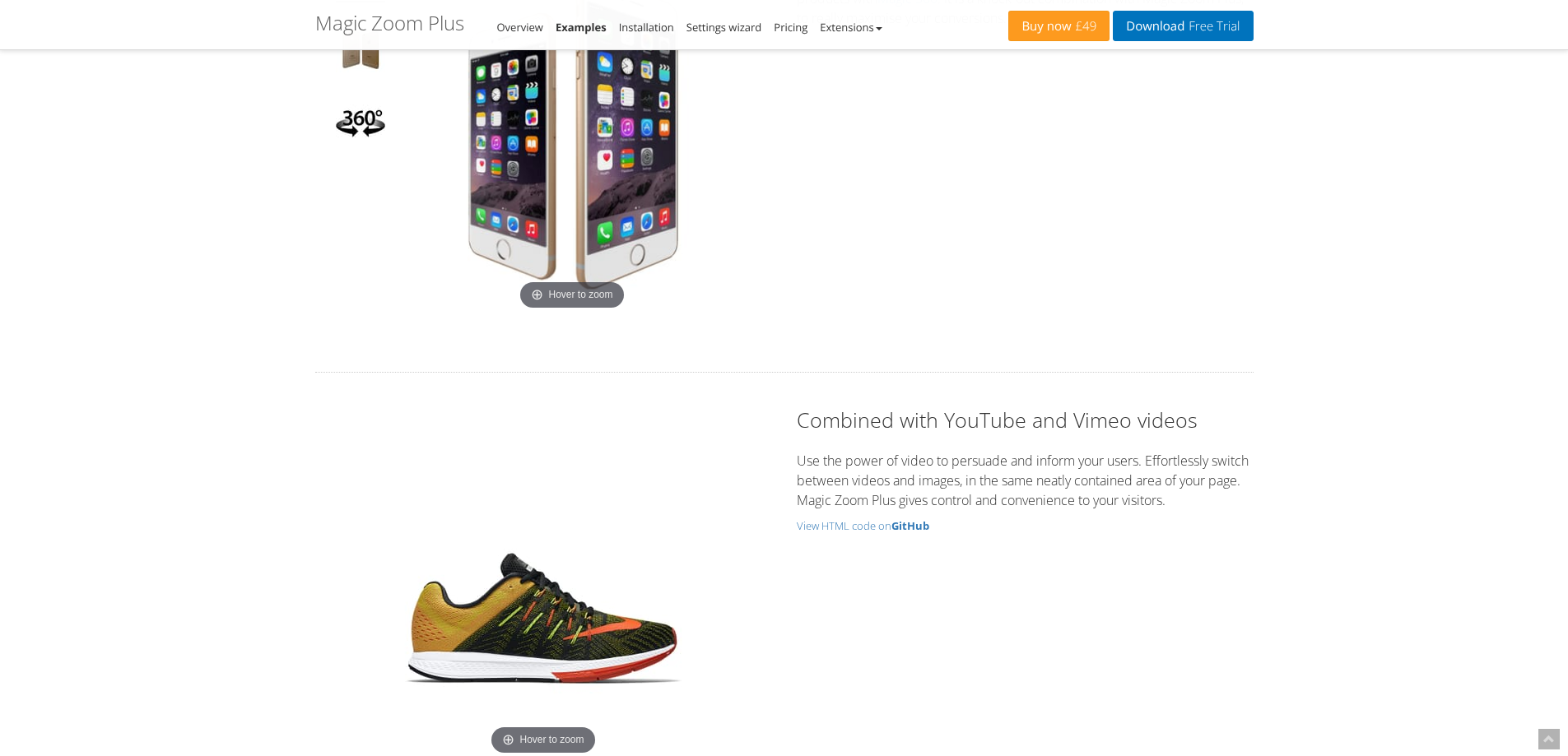
scroll to position [4608, 0]
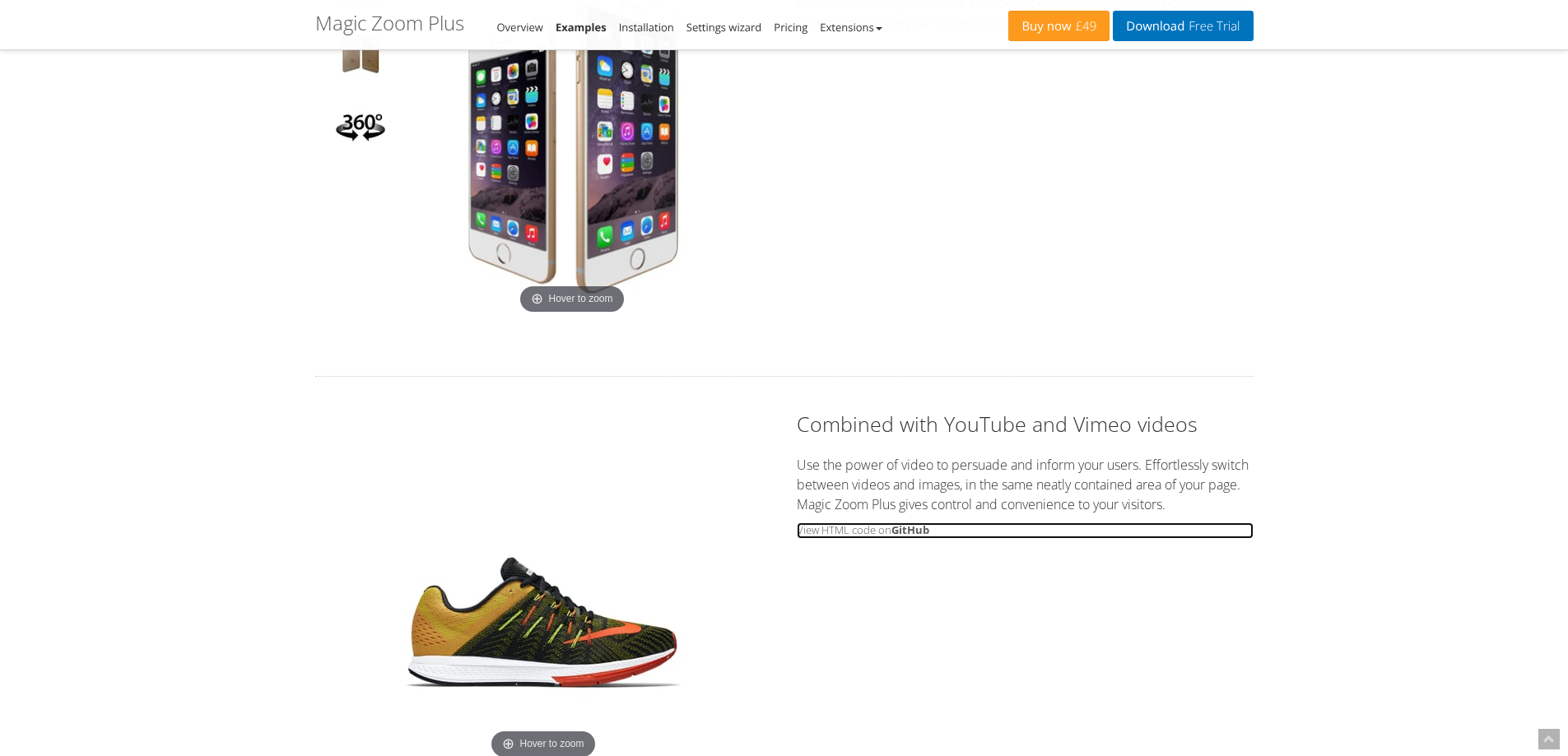
click at [862, 531] on small "View HTML code on GitHub" at bounding box center [1025, 530] width 457 height 16
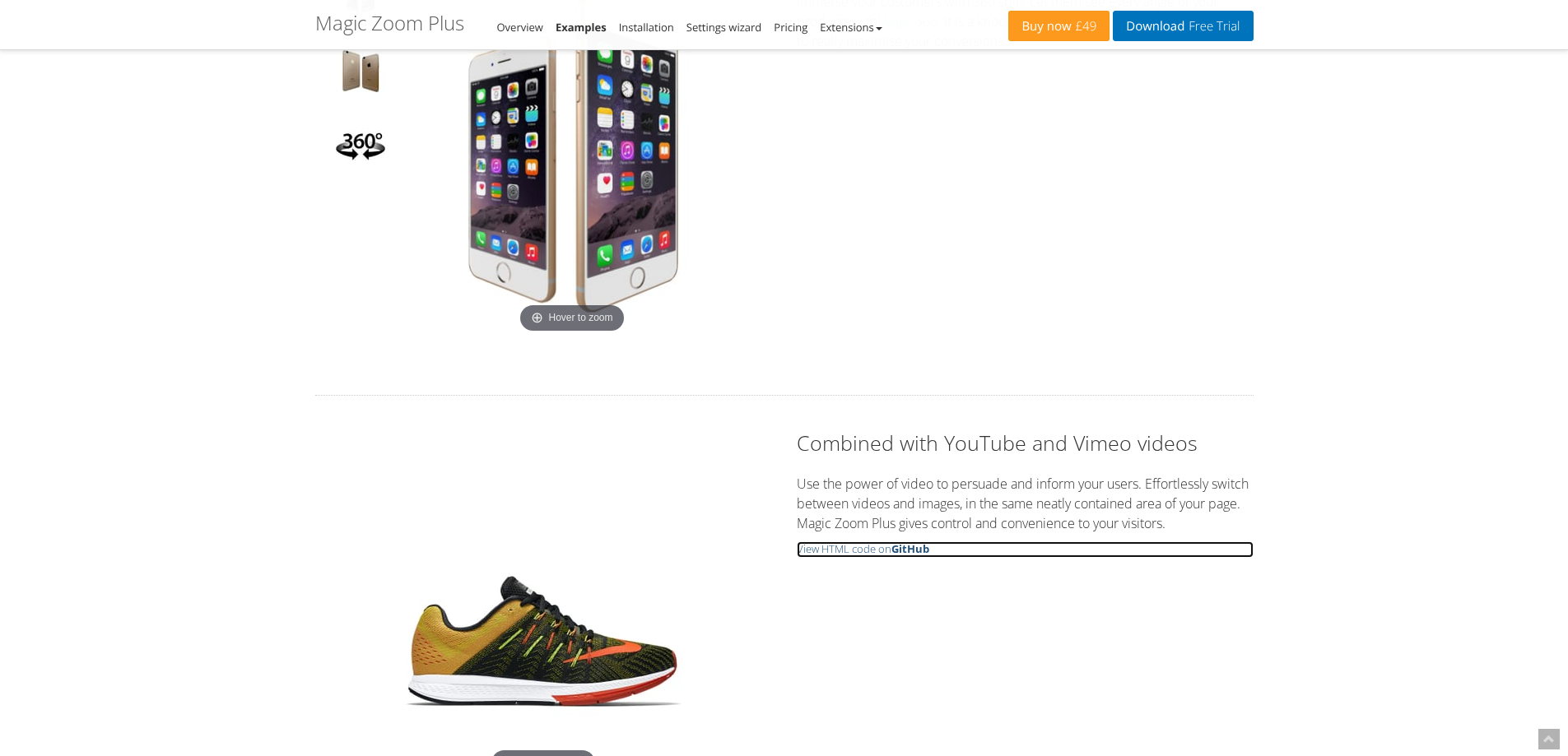
scroll to position [4033, 0]
